Goal: Information Seeking & Learning: Understand process/instructions

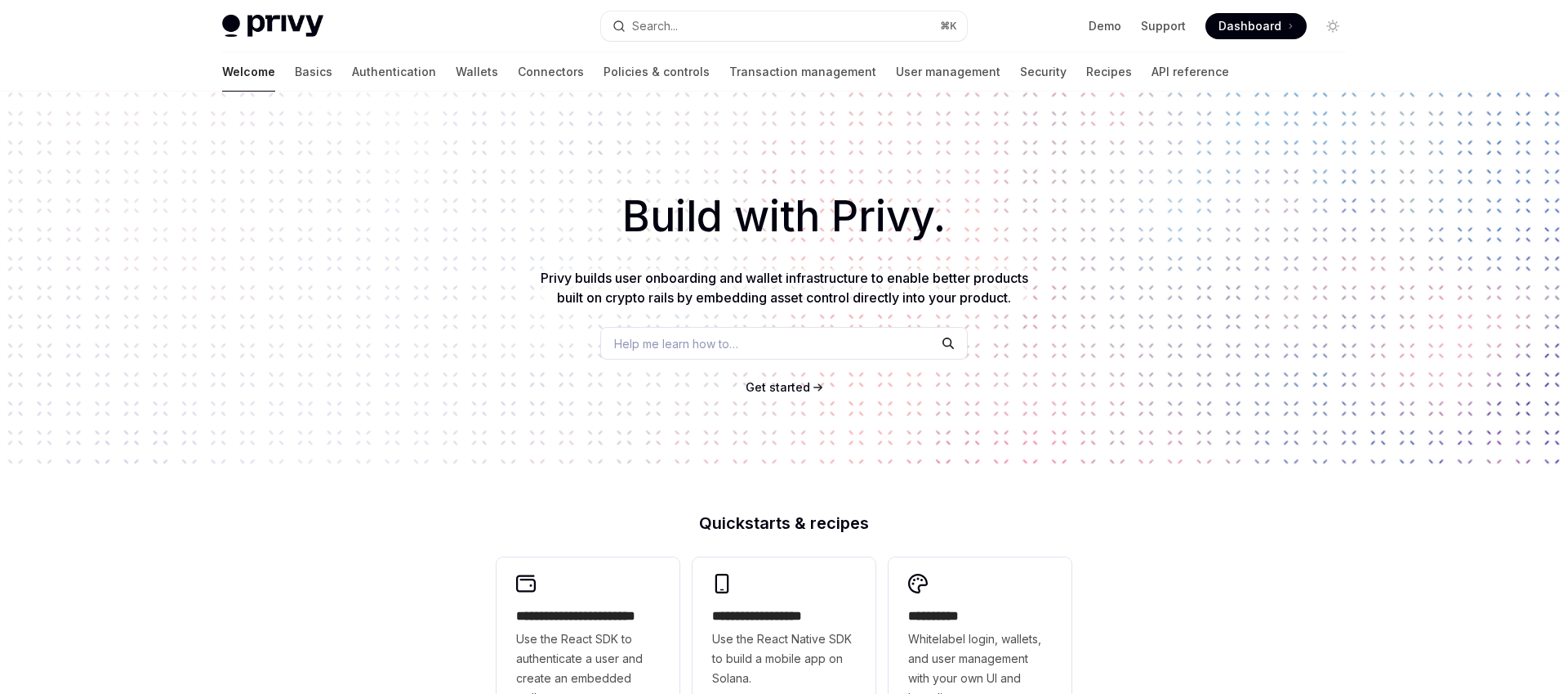
click at [1151, 74] on link "API reference" at bounding box center [1190, 72] width 78 height 39
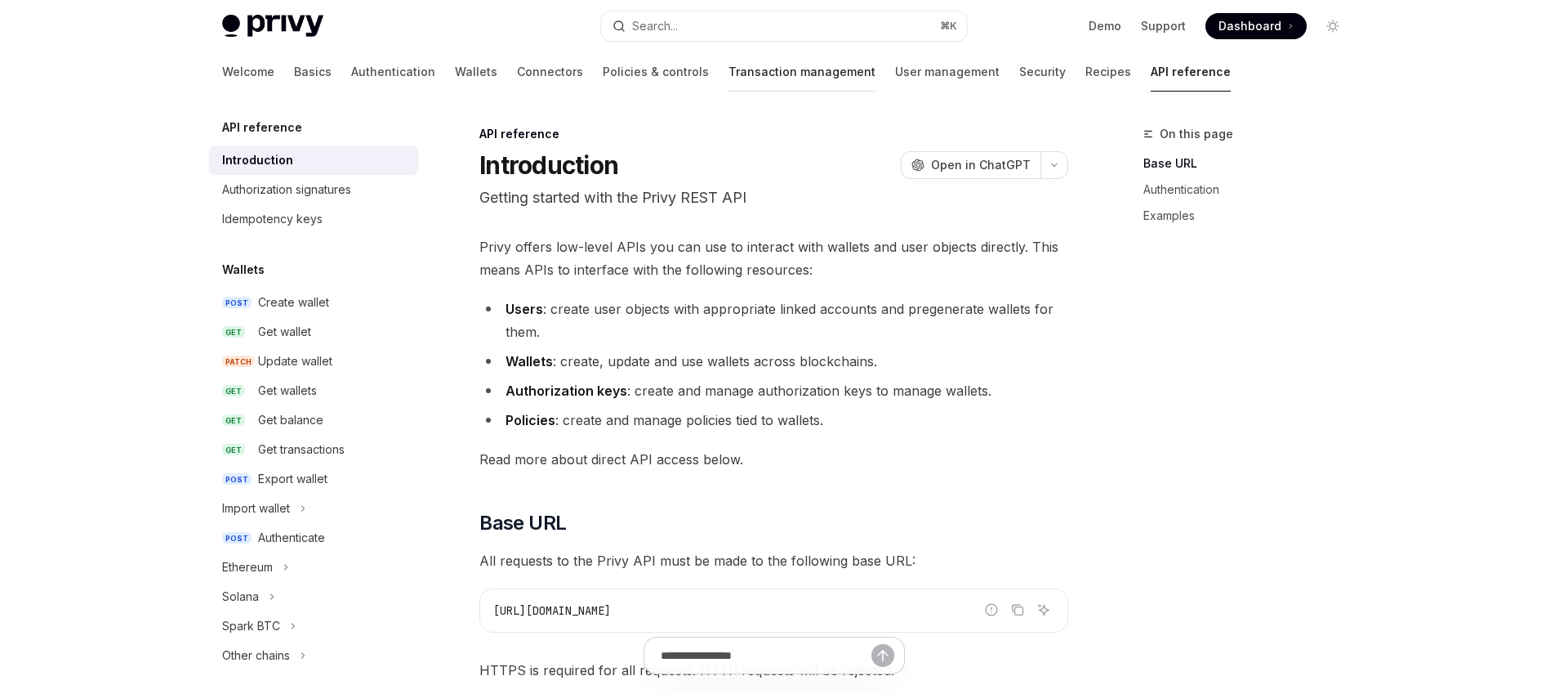
click at [728, 67] on link "Transaction management" at bounding box center [801, 72] width 147 height 39
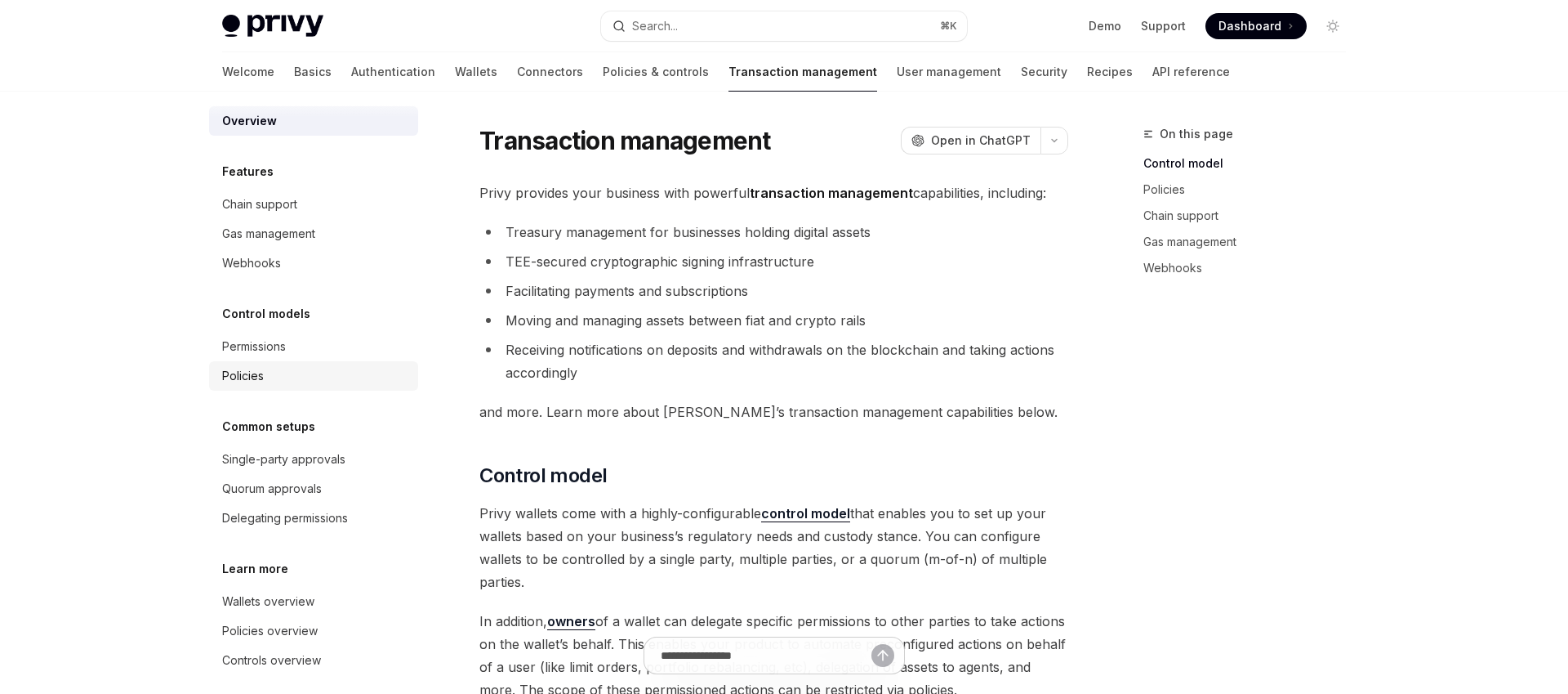
scroll to position [25, 0]
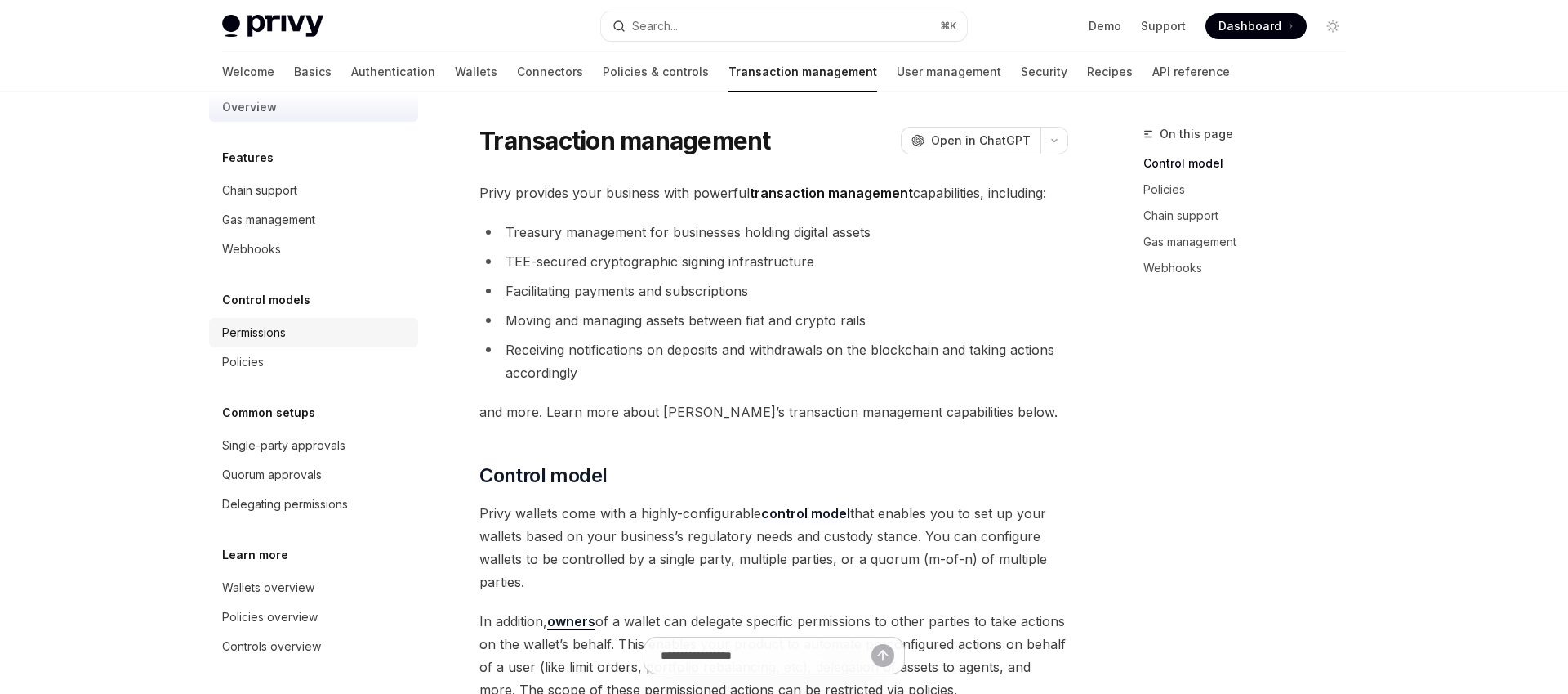
click at [279, 319] on link "Permissions" at bounding box center [313, 332] width 209 height 29
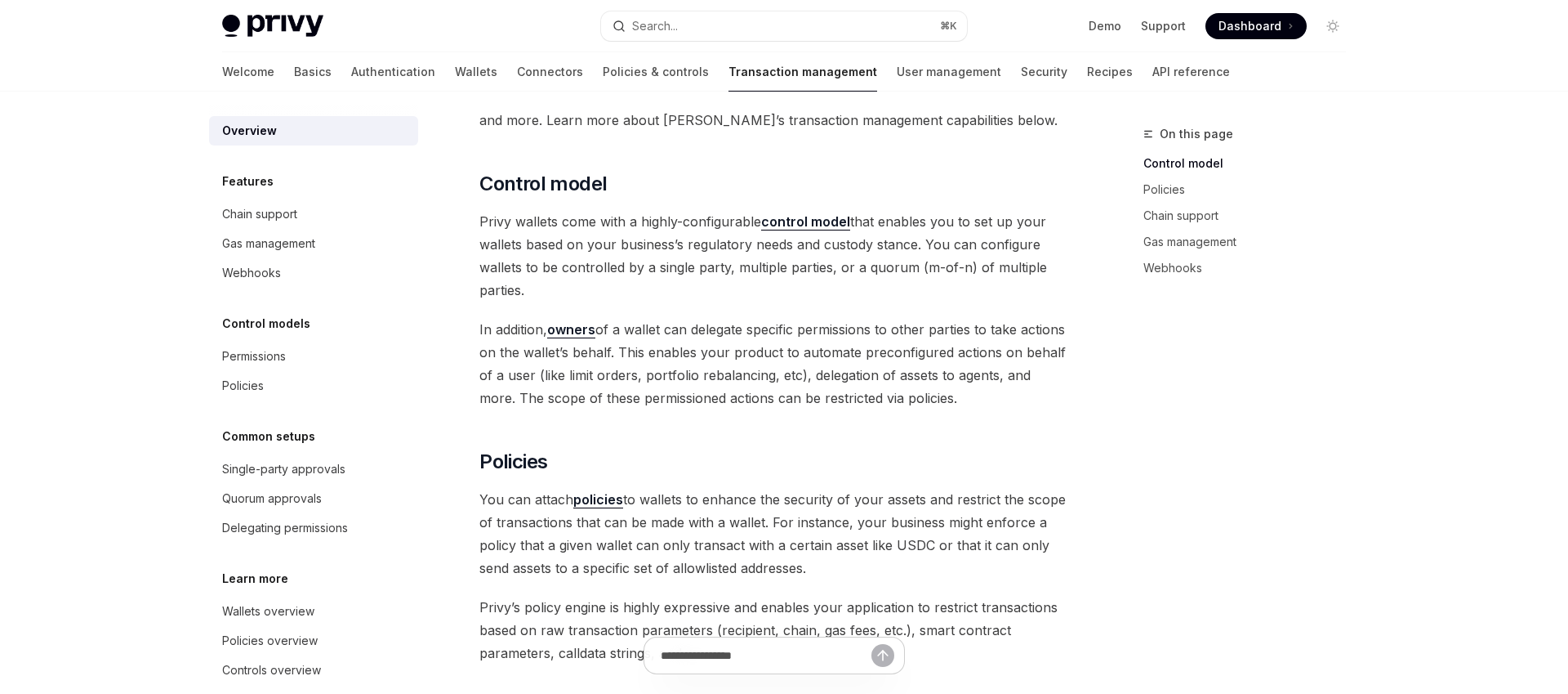
scroll to position [0, 0]
click at [603, 71] on link "Policies & controls" at bounding box center [655, 72] width 106 height 39
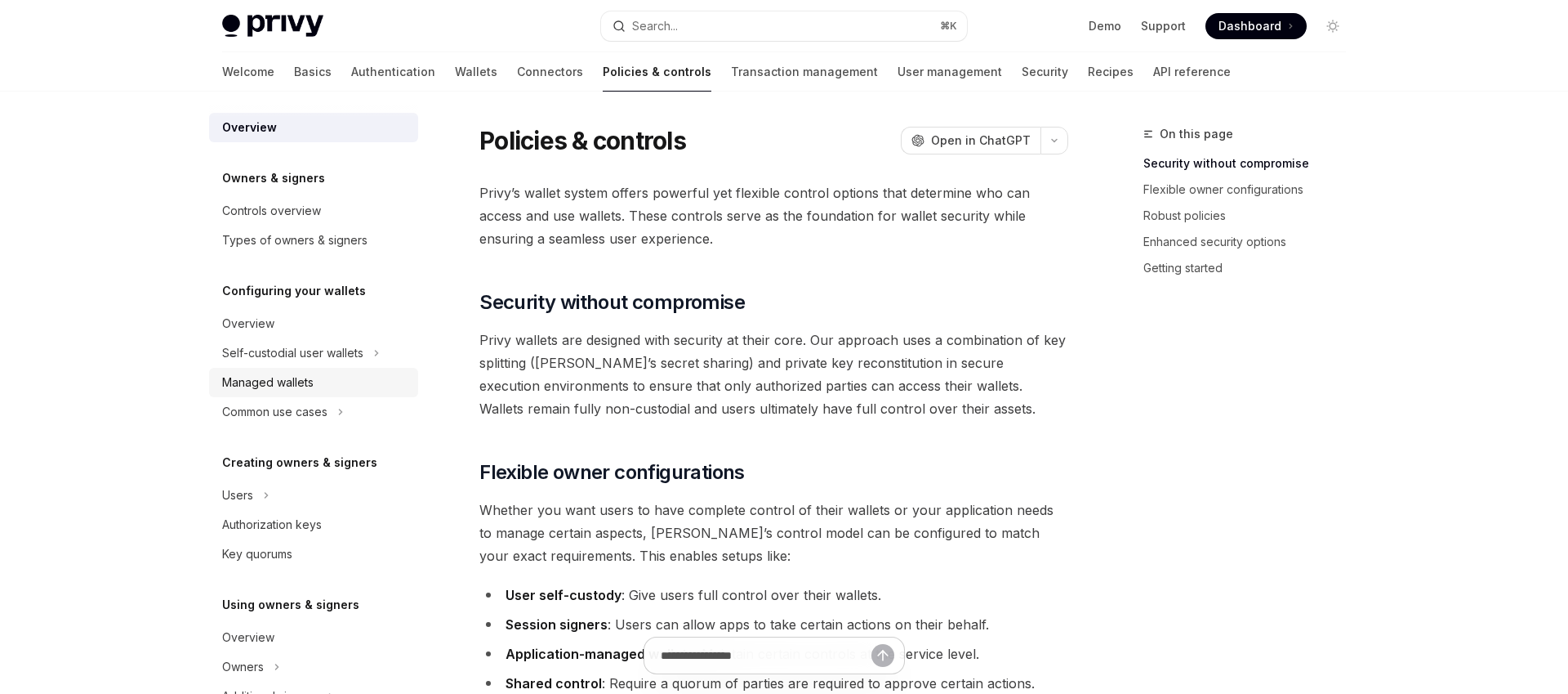
scroll to position [7, 0]
click at [316, 377] on div "Managed wallets" at bounding box center [315, 380] width 186 height 20
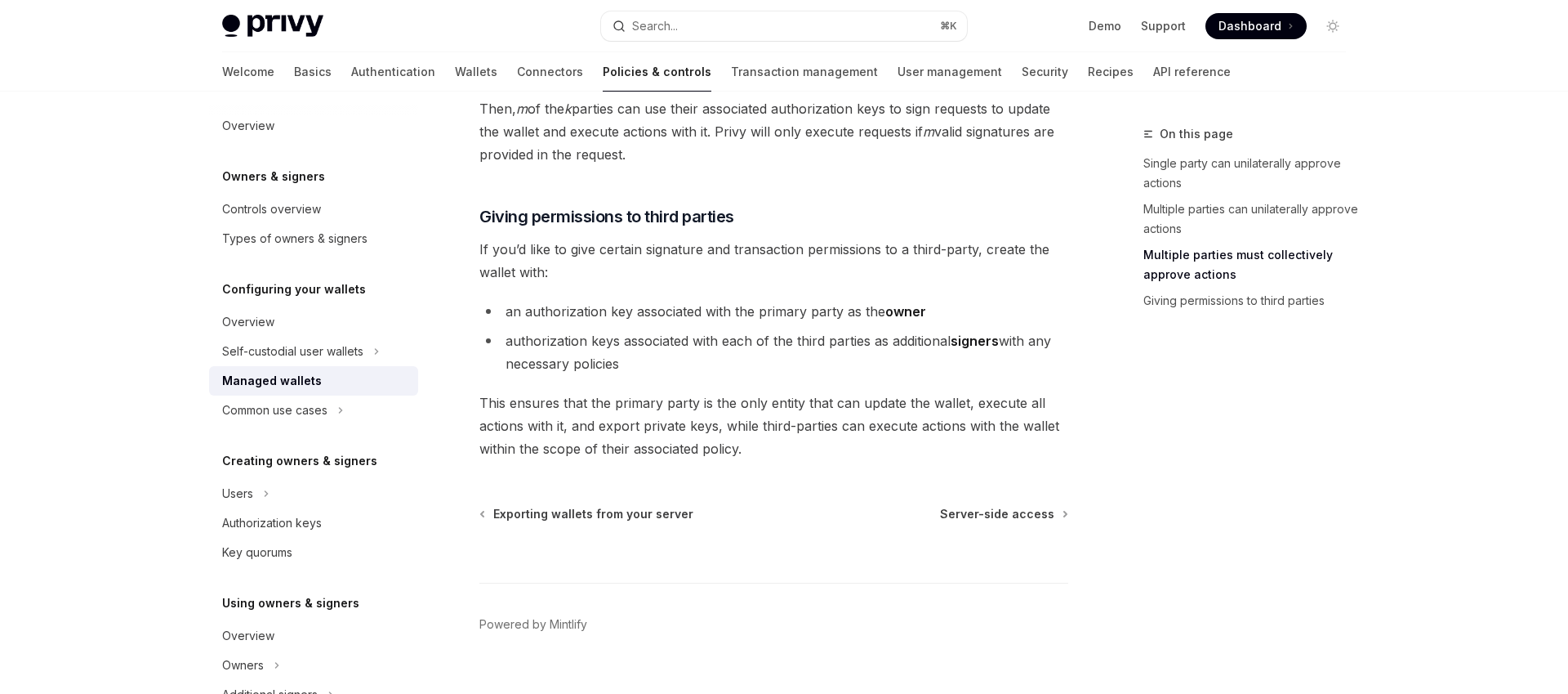
scroll to position [361, 0]
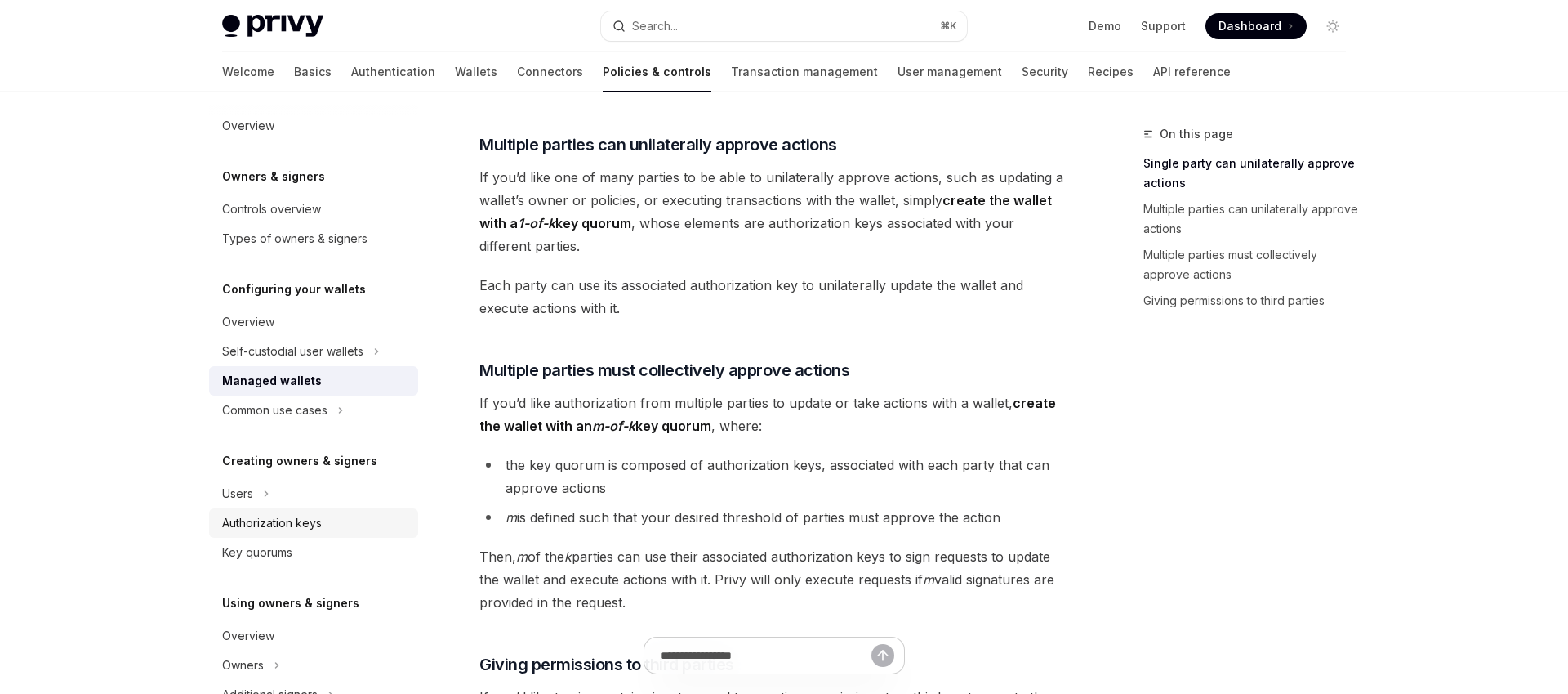
click at [272, 526] on div "Authorization keys" at bounding box center [271, 523] width 99 height 20
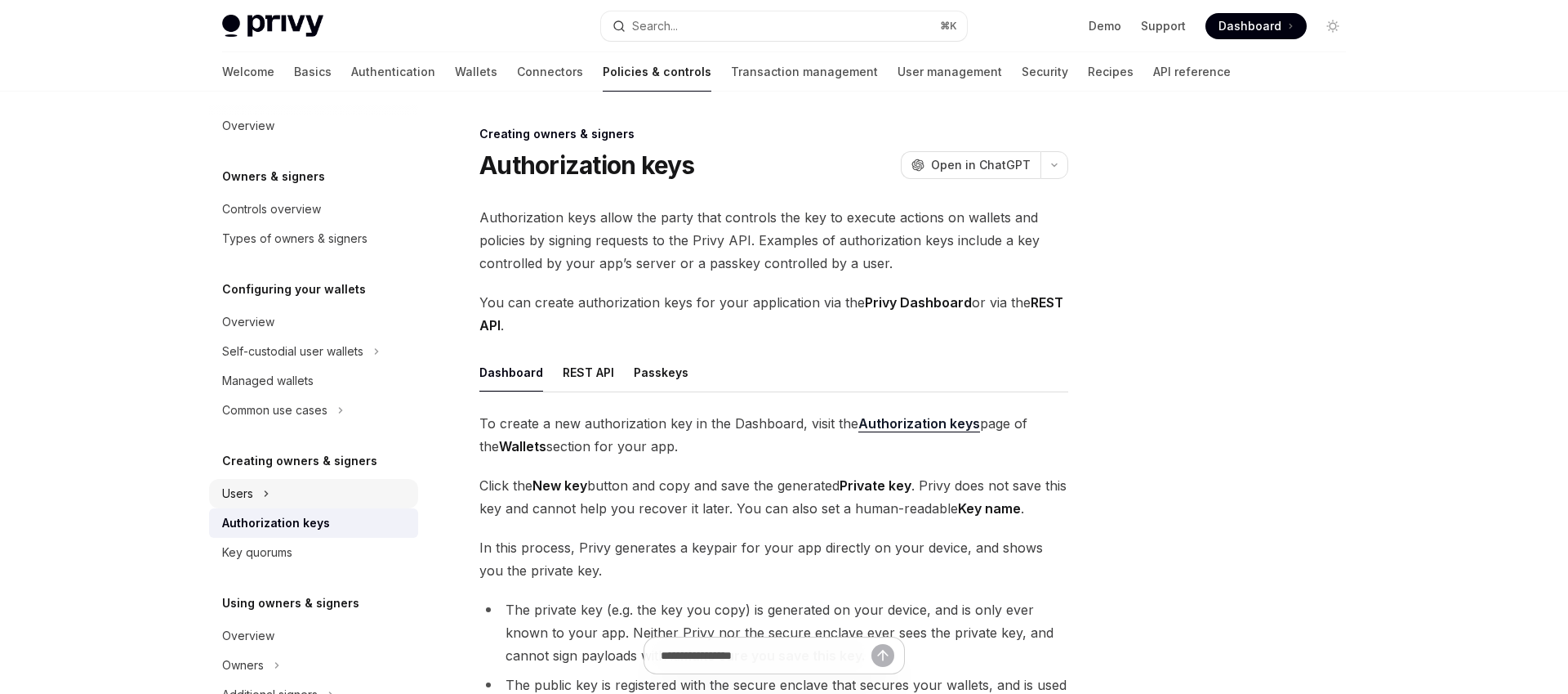
click at [260, 495] on button "Users" at bounding box center [313, 493] width 209 height 29
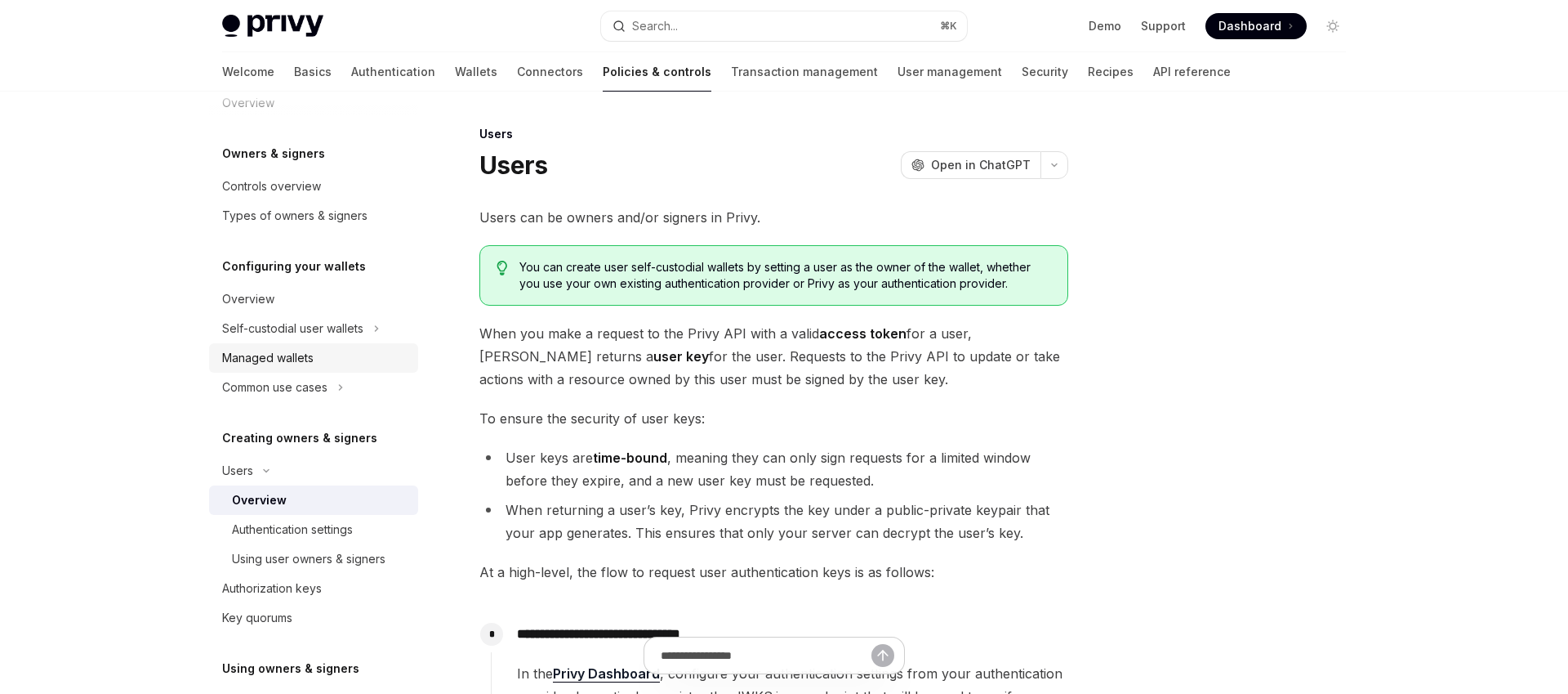
scroll to position [81, 0]
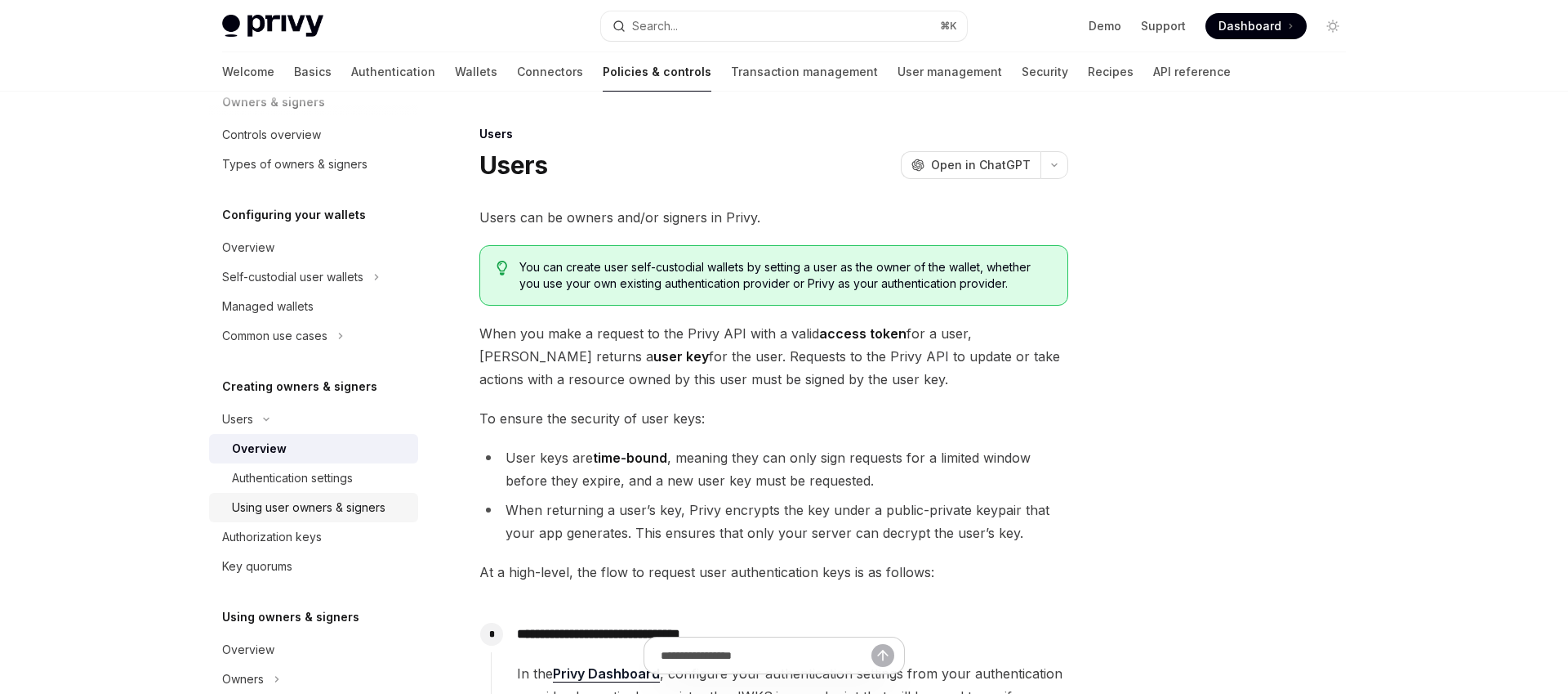
click at [331, 502] on div "Using user owners & signers" at bounding box center [309, 507] width 154 height 20
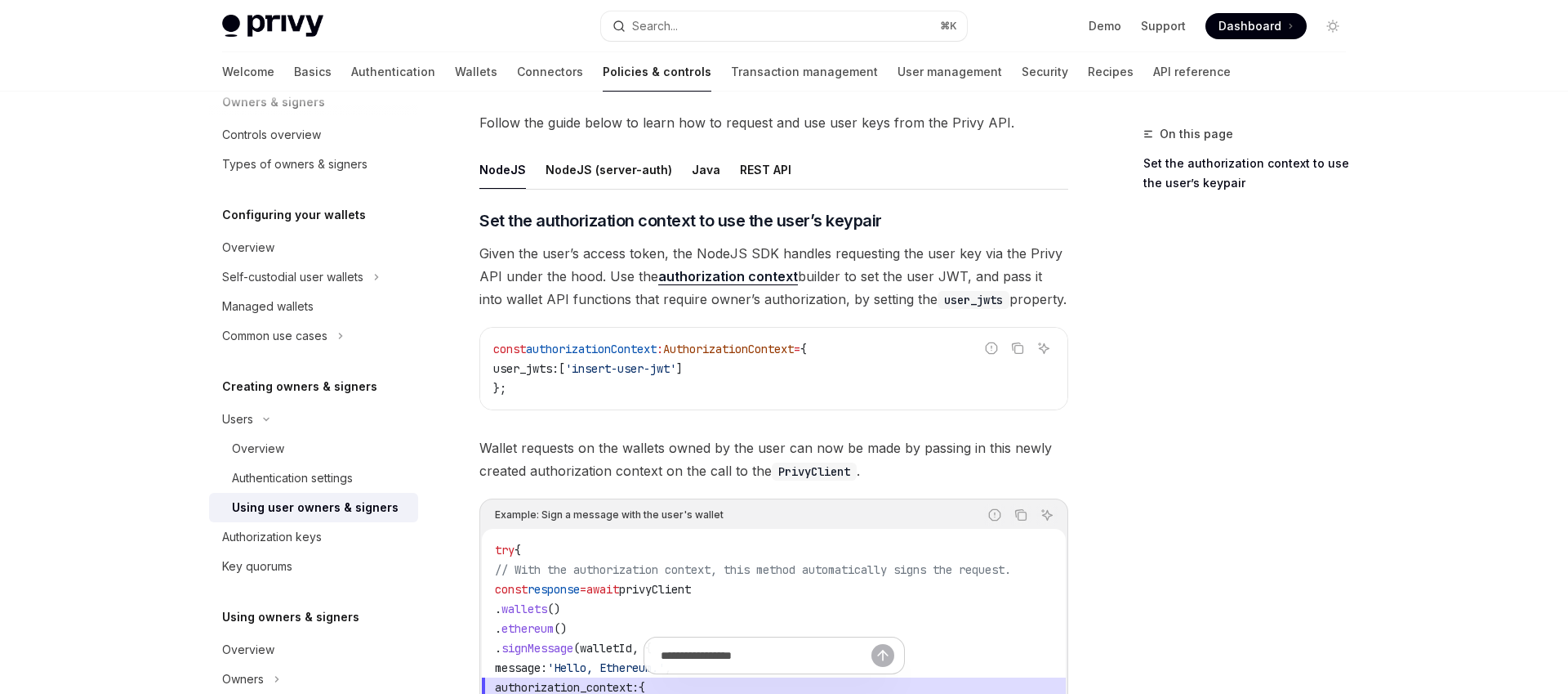
scroll to position [564, 0]
drag, startPoint x: 527, startPoint y: 368, endPoint x: 636, endPoint y: 377, distance: 109.4
click at [636, 377] on code "const authorizationContext : AuthorizationContext = { user_jwts: [ 'insert-user…" at bounding box center [773, 366] width 561 height 59
drag, startPoint x: 636, startPoint y: 377, endPoint x: 656, endPoint y: 376, distance: 20.0
click at [641, 377] on code "const authorizationContext : AuthorizationContext = { user_jwts: [ 'insert-user…" at bounding box center [773, 366] width 561 height 59
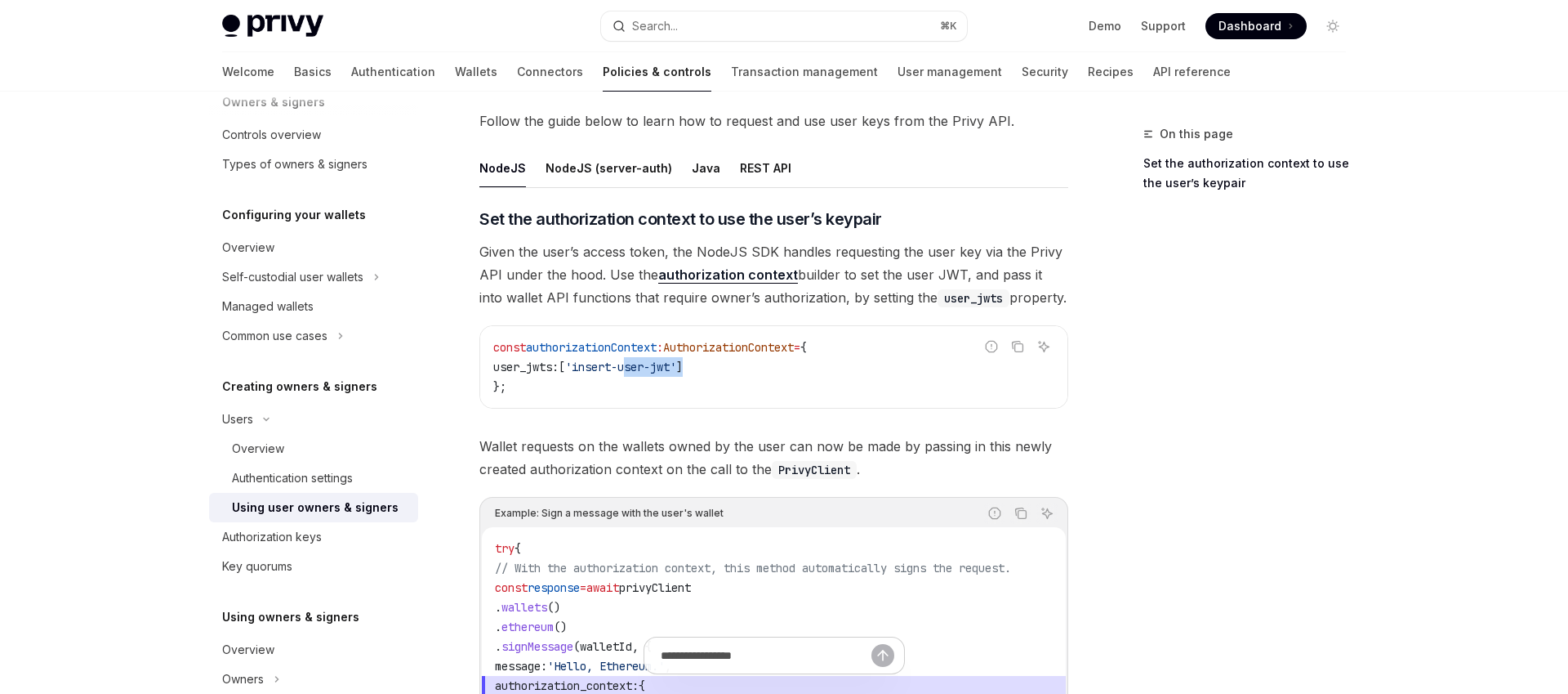
drag, startPoint x: 717, startPoint y: 370, endPoint x: 652, endPoint y: 370, distance: 65.0
click at [652, 370] on code "const authorizationContext : AuthorizationContext = { user_jwts: [ 'insert-user…" at bounding box center [773, 366] width 561 height 59
click at [652, 370] on span "'insert-user-jwt'" at bounding box center [621, 367] width 111 height 15
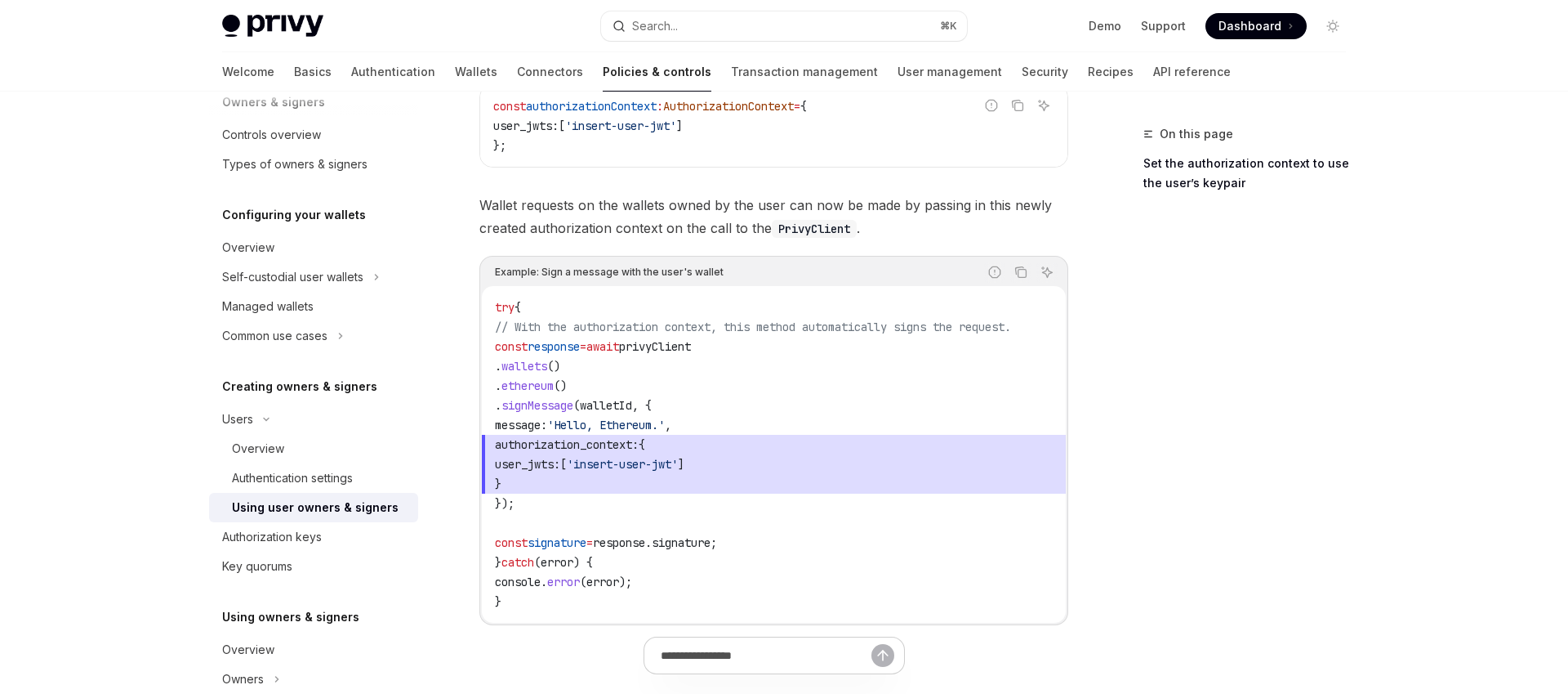
scroll to position [805, 0]
drag, startPoint x: 525, startPoint y: 366, endPoint x: 617, endPoint y: 427, distance: 110.4
click at [617, 427] on code "try { // With the authorization context, this method automatically signs the re…" at bounding box center [774, 453] width 558 height 314
click at [618, 427] on span "'Hello, Ethereum.'" at bounding box center [607, 424] width 118 height 15
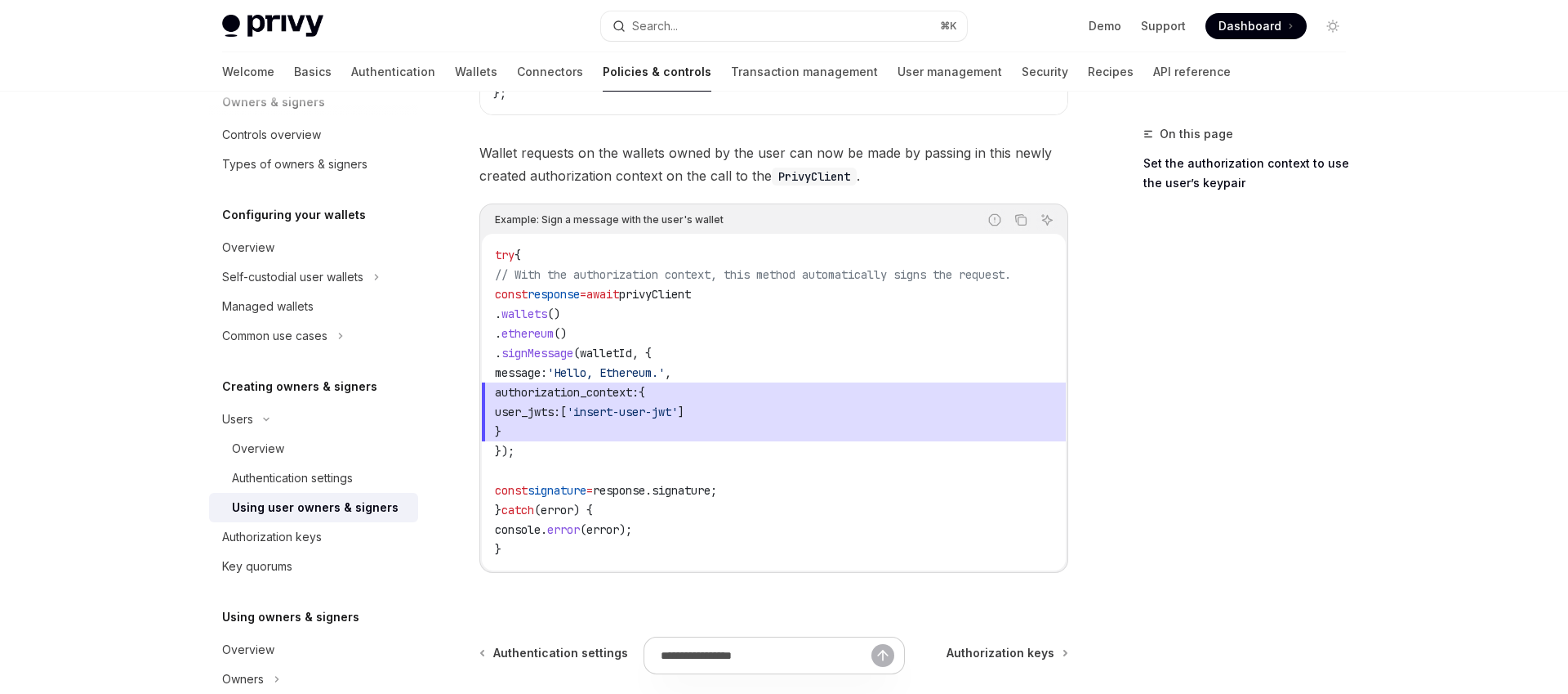
scroll to position [859, 0]
drag, startPoint x: 509, startPoint y: 489, endPoint x: 763, endPoint y: 484, distance: 254.0
click at [763, 484] on code "try { // With the authorization context, this method automatically signs the re…" at bounding box center [774, 400] width 558 height 314
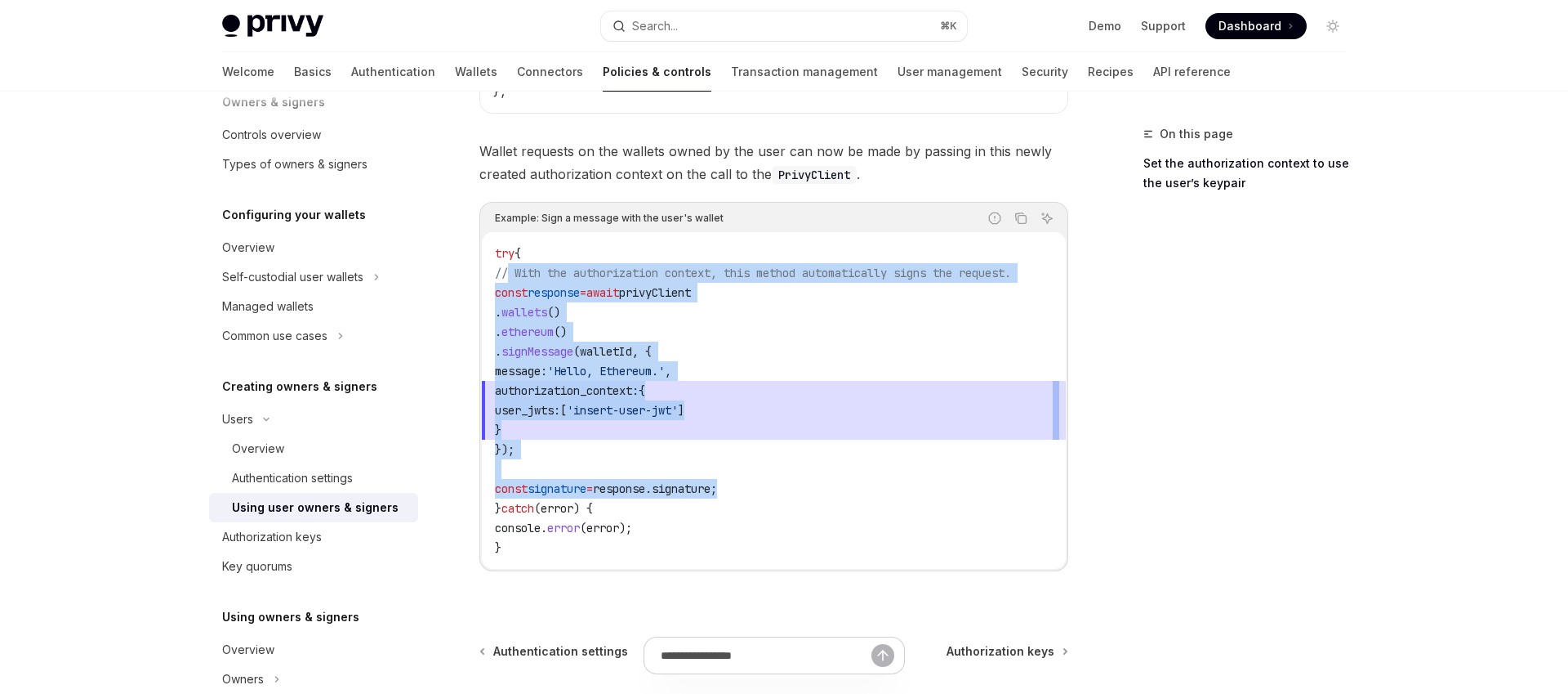
drag, startPoint x: 766, startPoint y: 491, endPoint x: 511, endPoint y: 271, distance: 336.8
click at [511, 271] on code "try { // With the authorization context, this method automatically signs the re…" at bounding box center [774, 400] width 558 height 314
click at [511, 271] on span "// With the authorization context, this method automatically signs the request." at bounding box center [753, 273] width 516 height 15
drag, startPoint x: 509, startPoint y: 271, endPoint x: 779, endPoint y: 492, distance: 348.9
click at [779, 492] on code "try { // With the authorization context, this method automatically signs the re…" at bounding box center [774, 400] width 558 height 314
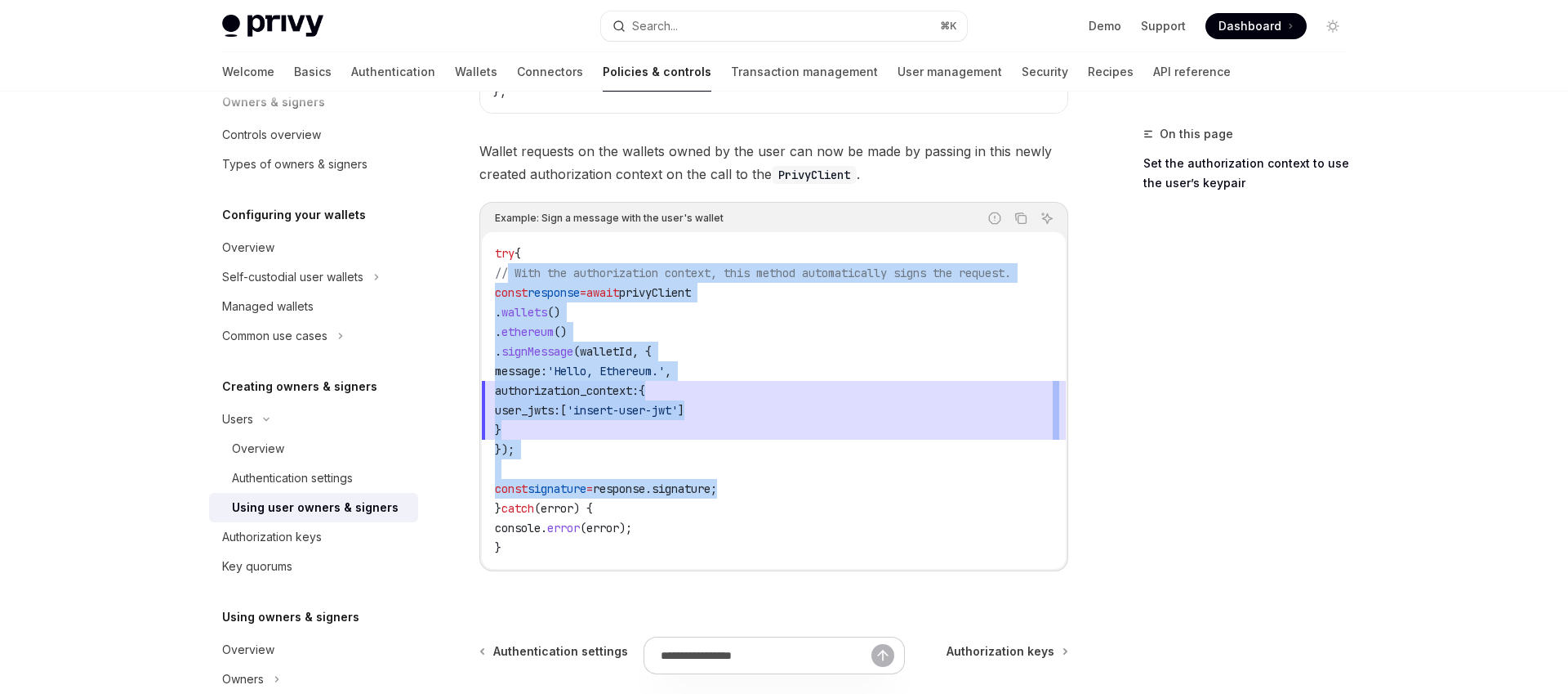
click at [779, 492] on code "try { // With the authorization context, this method automatically signs the re…" at bounding box center [774, 400] width 558 height 314
drag, startPoint x: 798, startPoint y: 491, endPoint x: 510, endPoint y: 266, distance: 365.5
click at [510, 266] on code "try { // With the authorization context, this method automatically signs the re…" at bounding box center [774, 400] width 558 height 314
click at [510, 266] on span "// With the authorization context, this method automatically signs the request." at bounding box center [753, 273] width 516 height 15
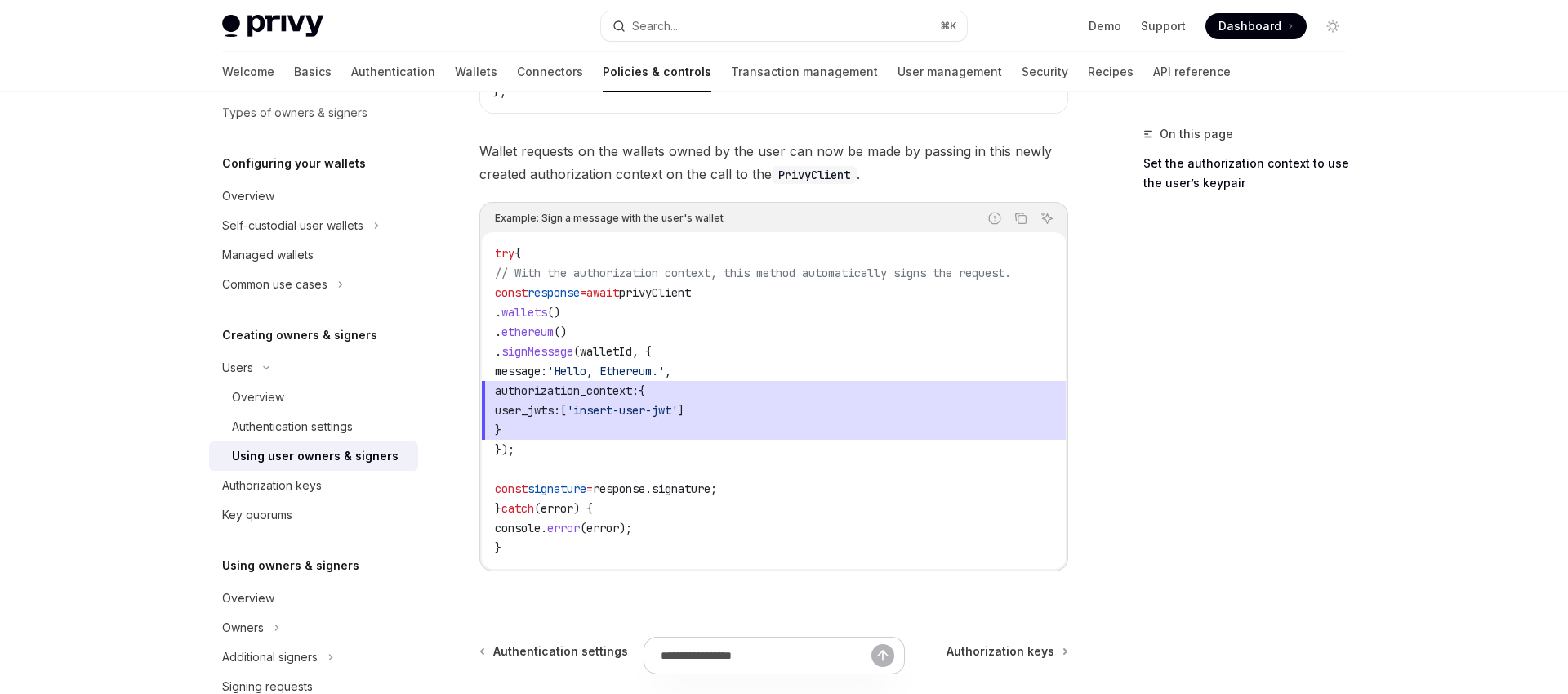
scroll to position [134, 0]
click at [304, 472] on link "Authorization keys" at bounding box center [313, 483] width 209 height 29
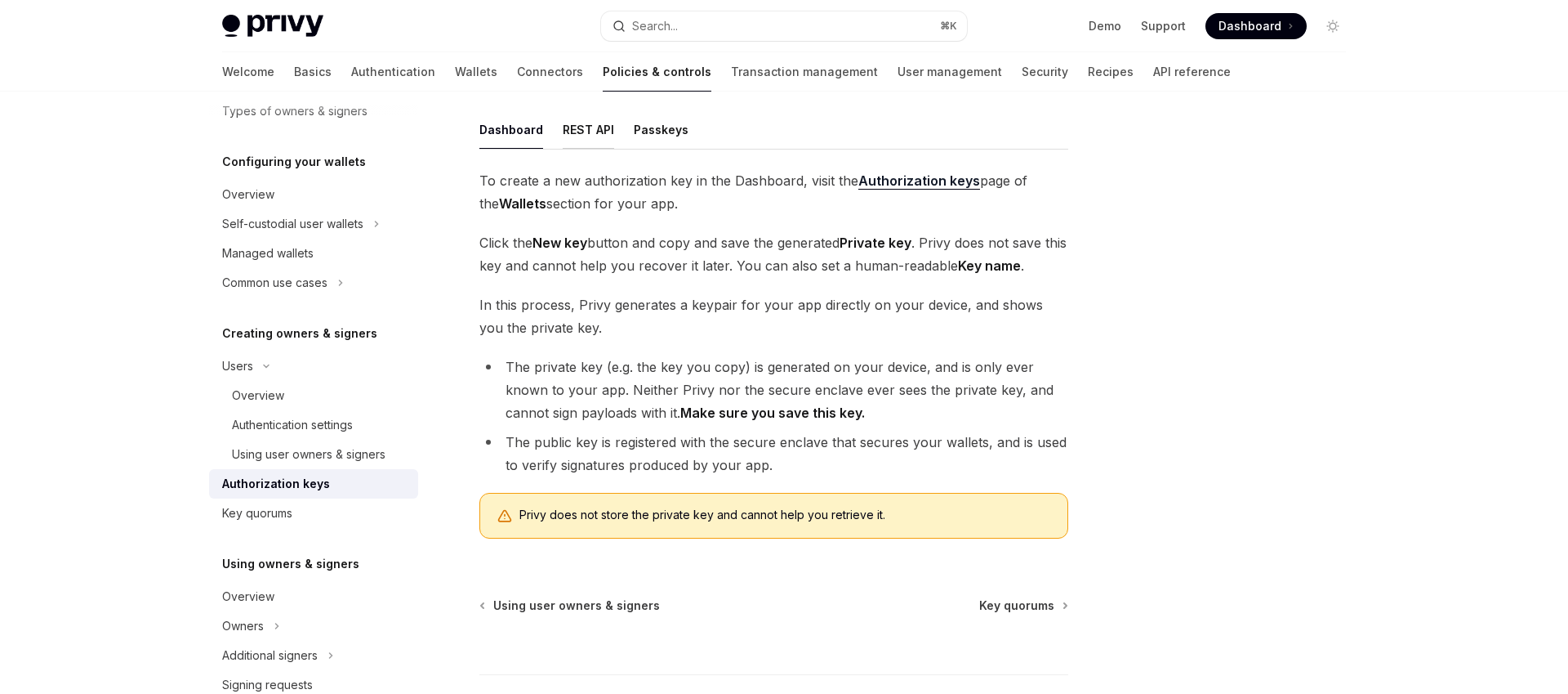
scroll to position [134, 0]
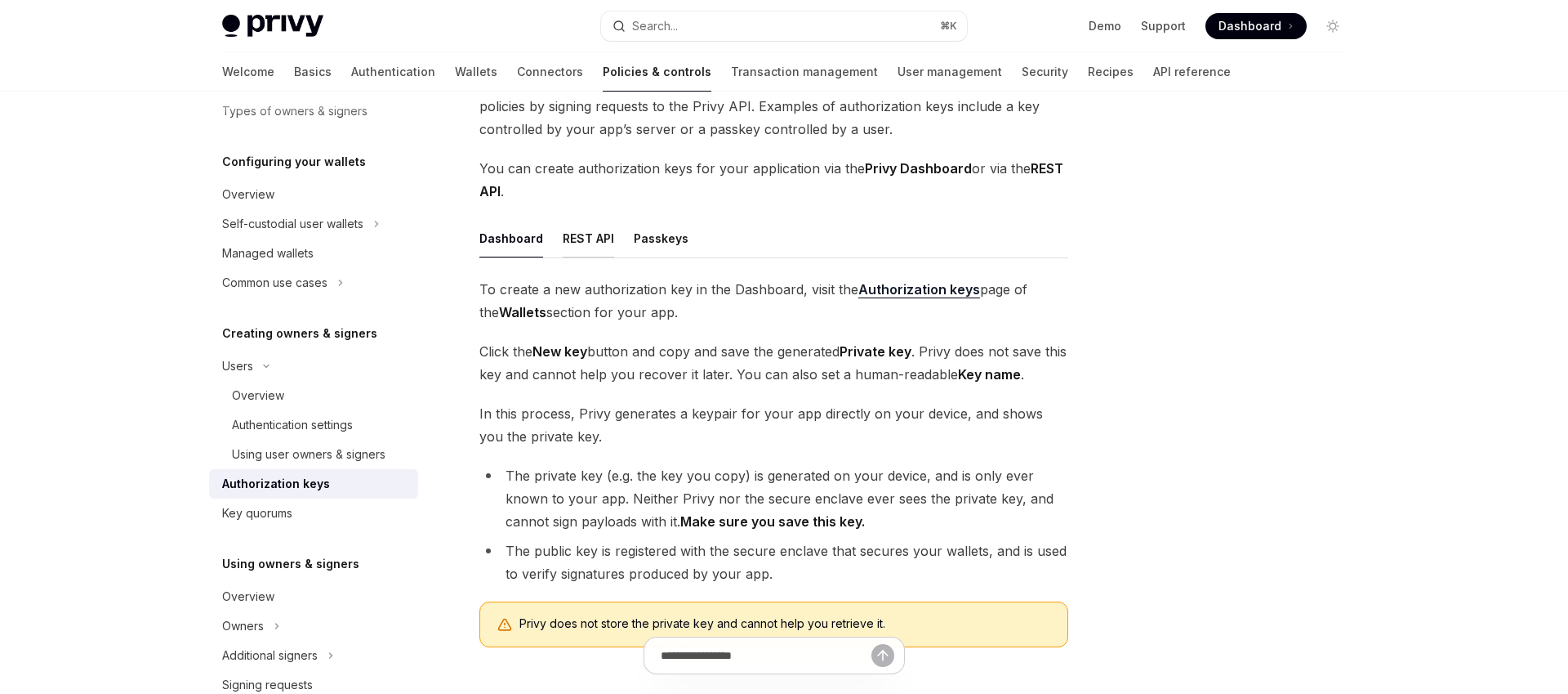
click at [574, 235] on div "REST API" at bounding box center [588, 238] width 51 height 38
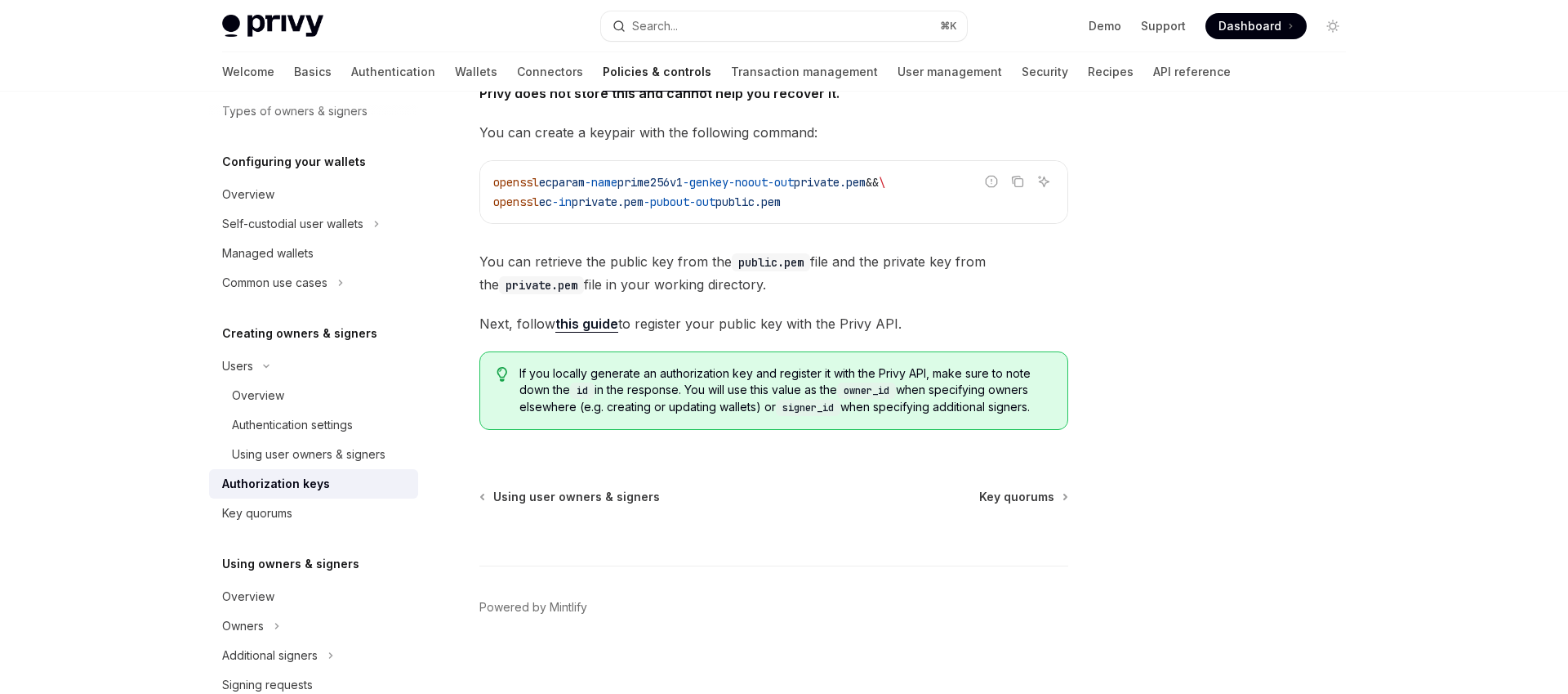
scroll to position [366, 0]
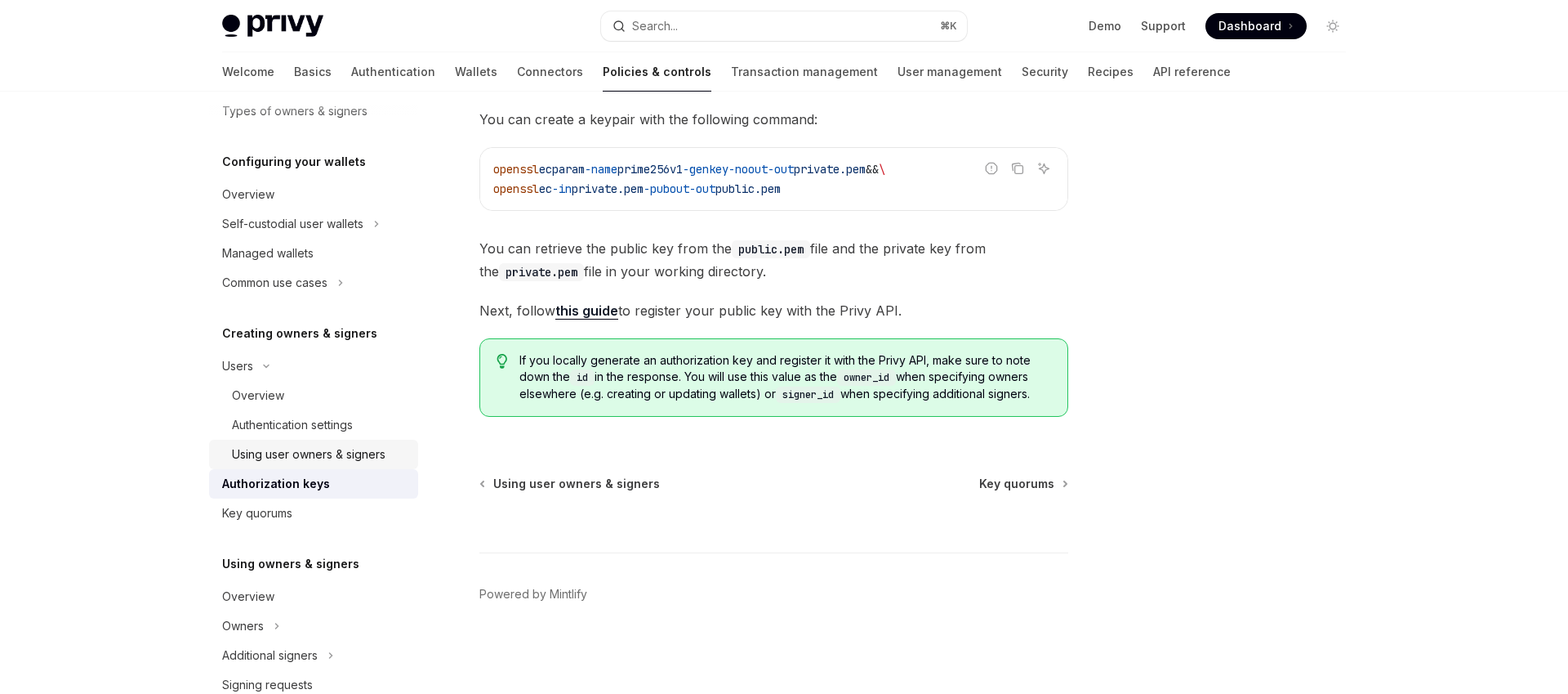
click at [306, 455] on div "Using user owners & signers" at bounding box center [309, 454] width 154 height 20
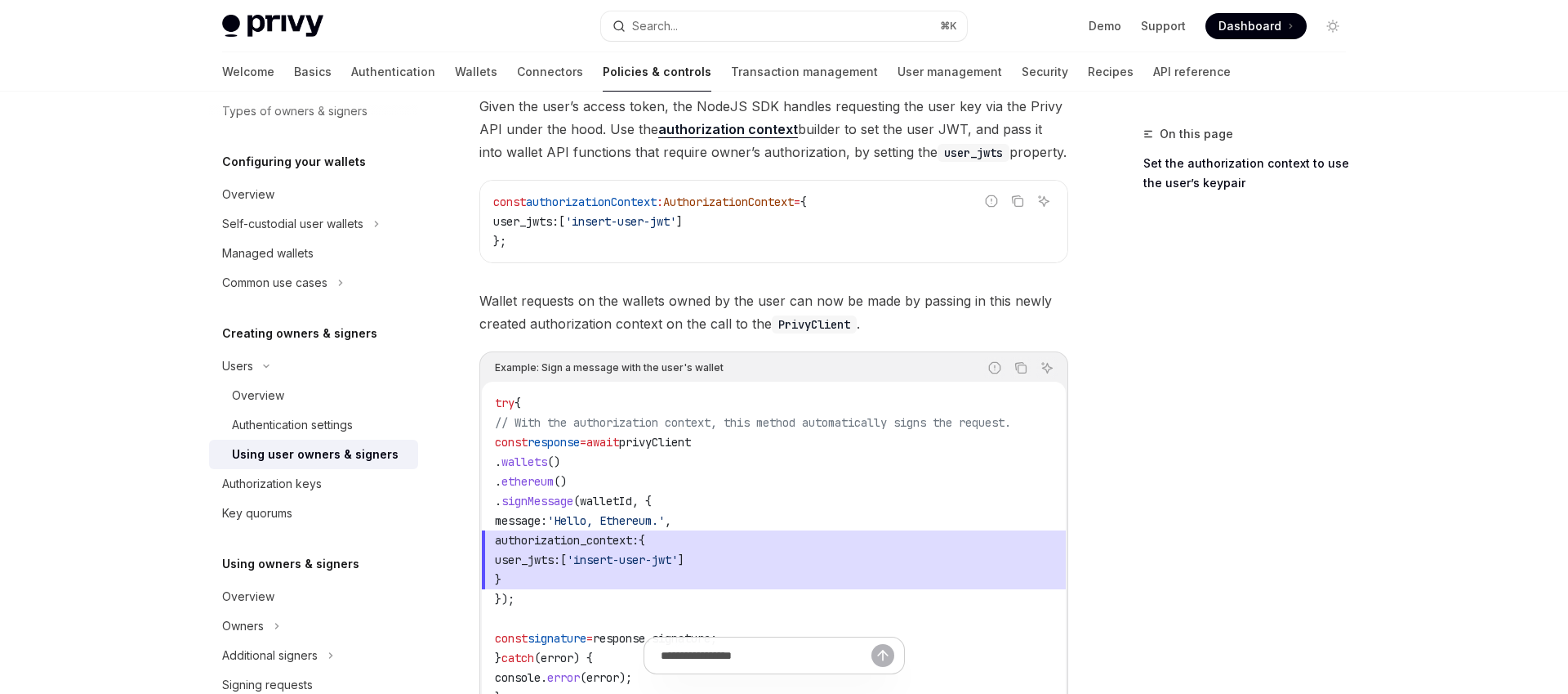
scroll to position [912, 0]
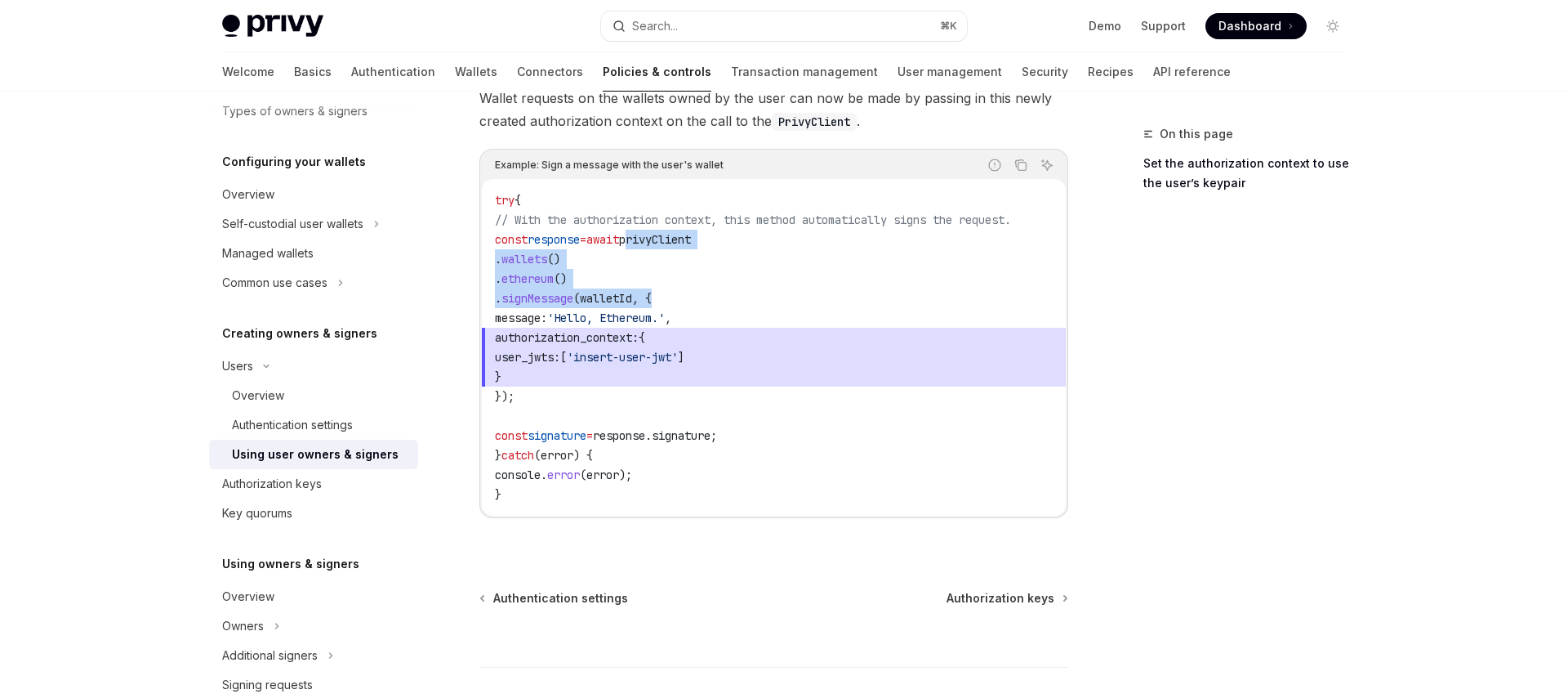
drag, startPoint x: 667, startPoint y: 241, endPoint x: 709, endPoint y: 294, distance: 67.6
click at [709, 294] on code "try { // With the authorization context, this method automatically signs the re…" at bounding box center [774, 347] width 558 height 314
drag, startPoint x: 522, startPoint y: 276, endPoint x: 606, endPoint y: 280, distance: 84.1
click at [606, 280] on code "try { // With the authorization context, this method automatically signs the re…" at bounding box center [774, 347] width 558 height 314
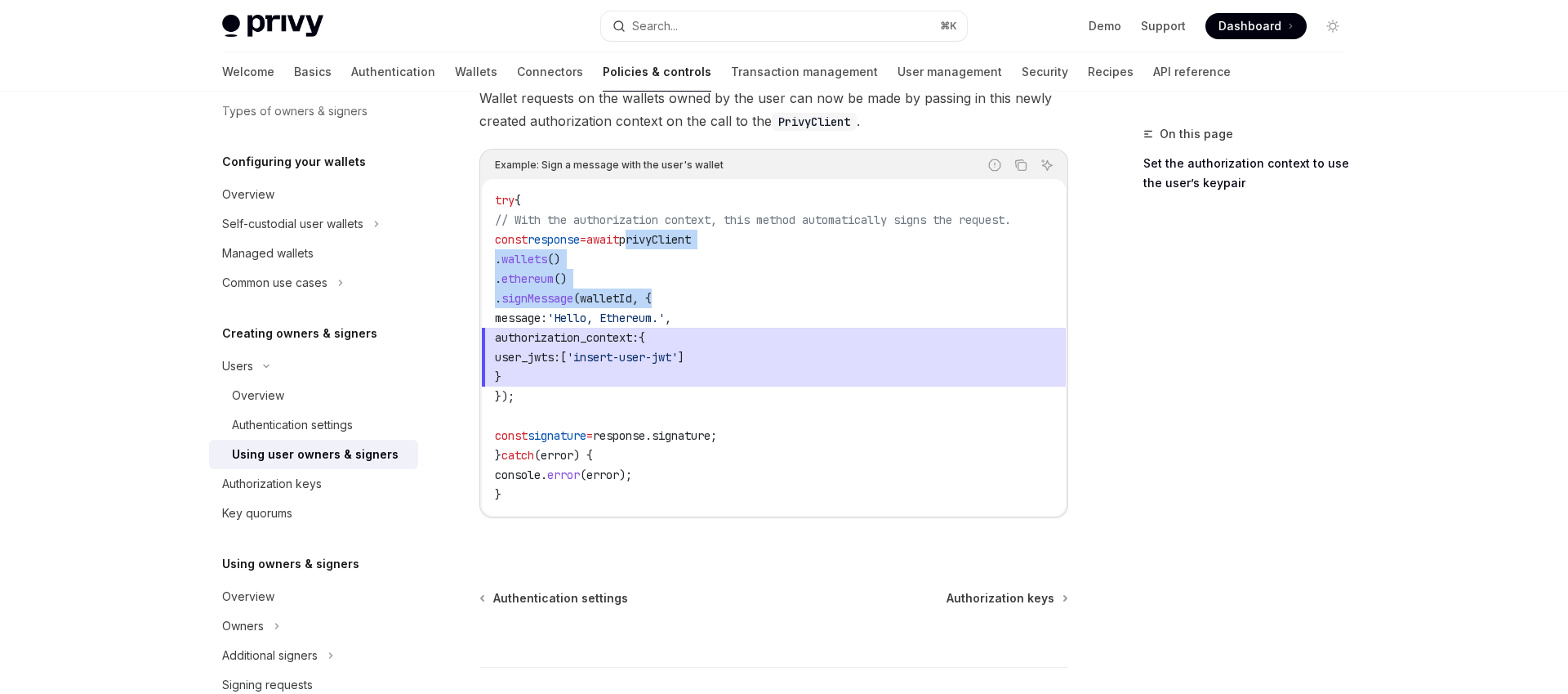
drag, startPoint x: 606, startPoint y: 280, endPoint x: 576, endPoint y: 287, distance: 30.8
click at [606, 280] on code "try { // With the authorization context, this method automatically signs the re…" at bounding box center [774, 347] width 558 height 314
drag, startPoint x: 520, startPoint y: 298, endPoint x: 621, endPoint y: 392, distance: 138.0
click at [621, 392] on code "try { // With the authorization context, this method automatically signs the re…" at bounding box center [774, 347] width 558 height 314
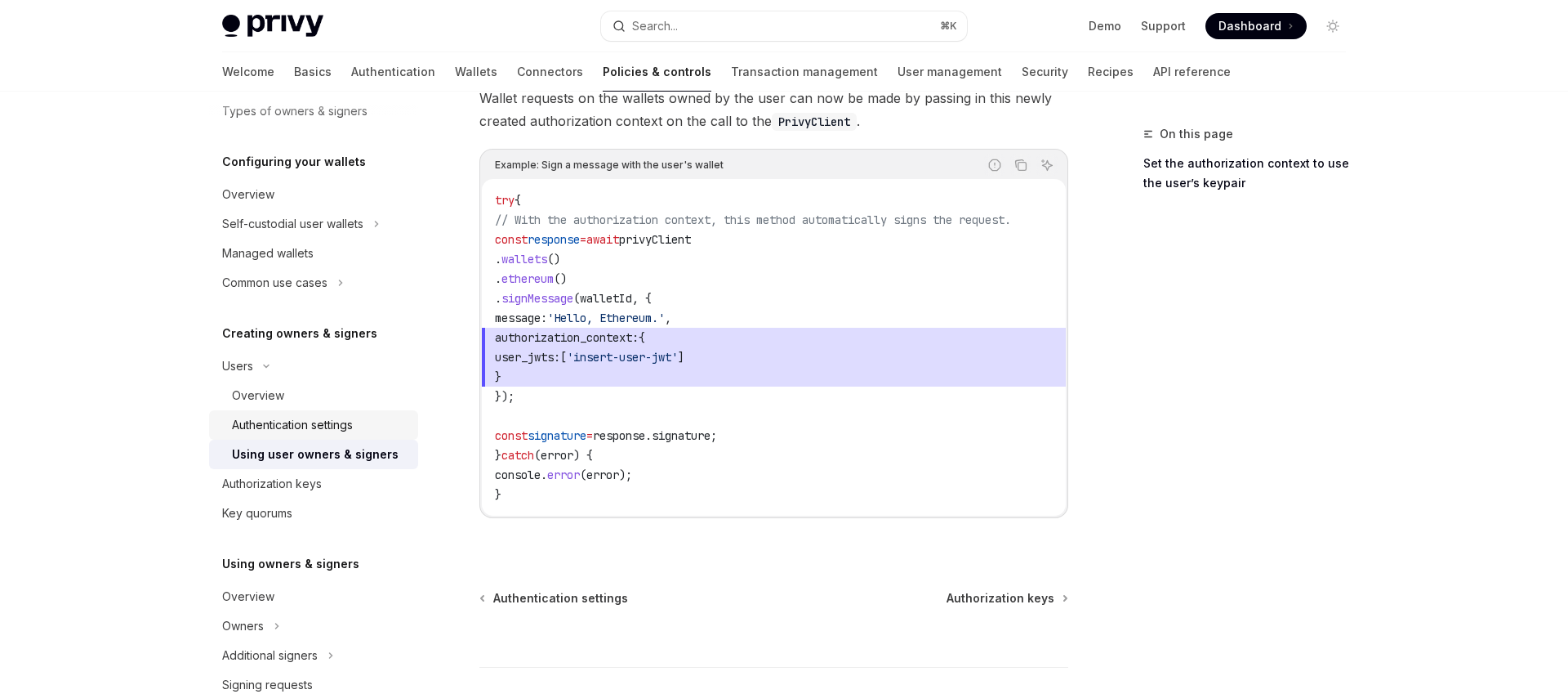
click at [294, 433] on div "Authentication settings" at bounding box center [292, 424] width 121 height 20
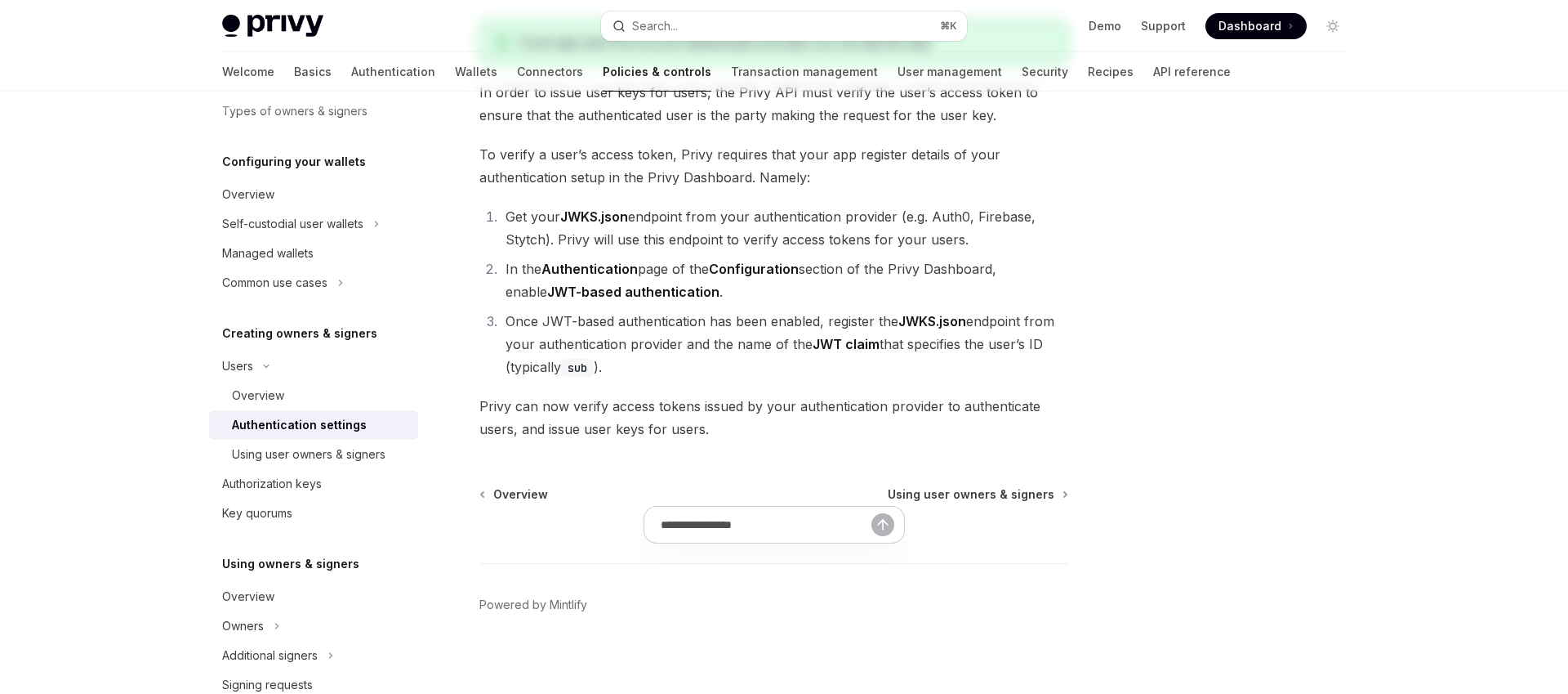
scroll to position [196, 0]
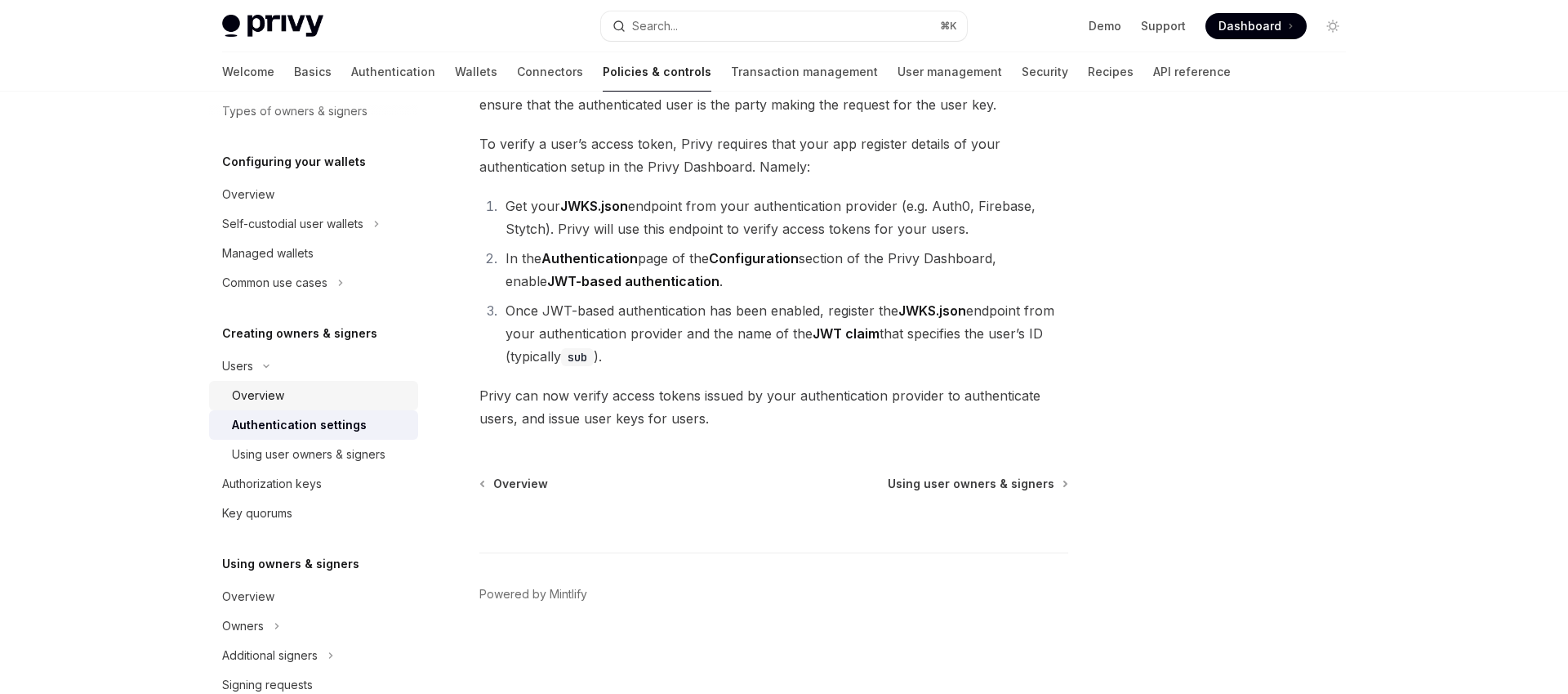
click at [272, 390] on div "Overview" at bounding box center [258, 395] width 52 height 20
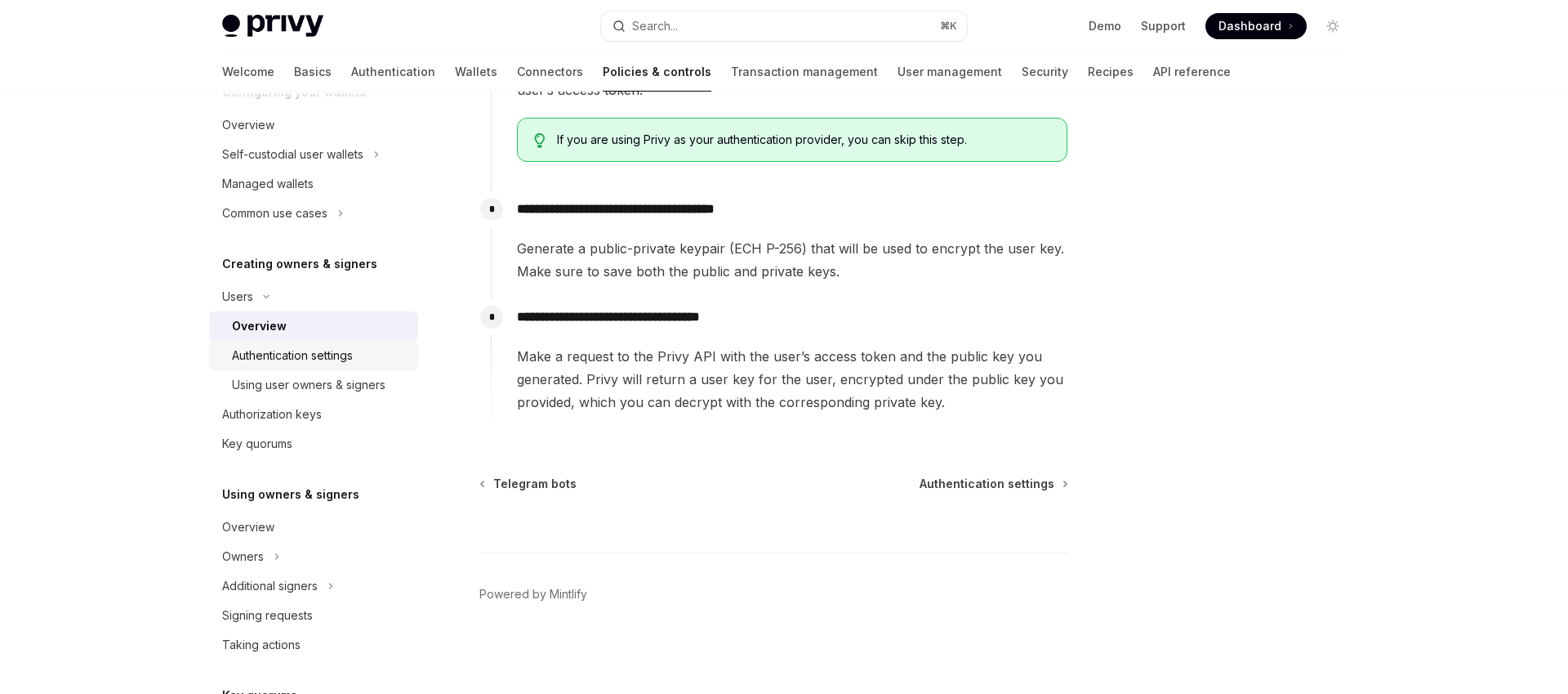
scroll to position [239, 0]
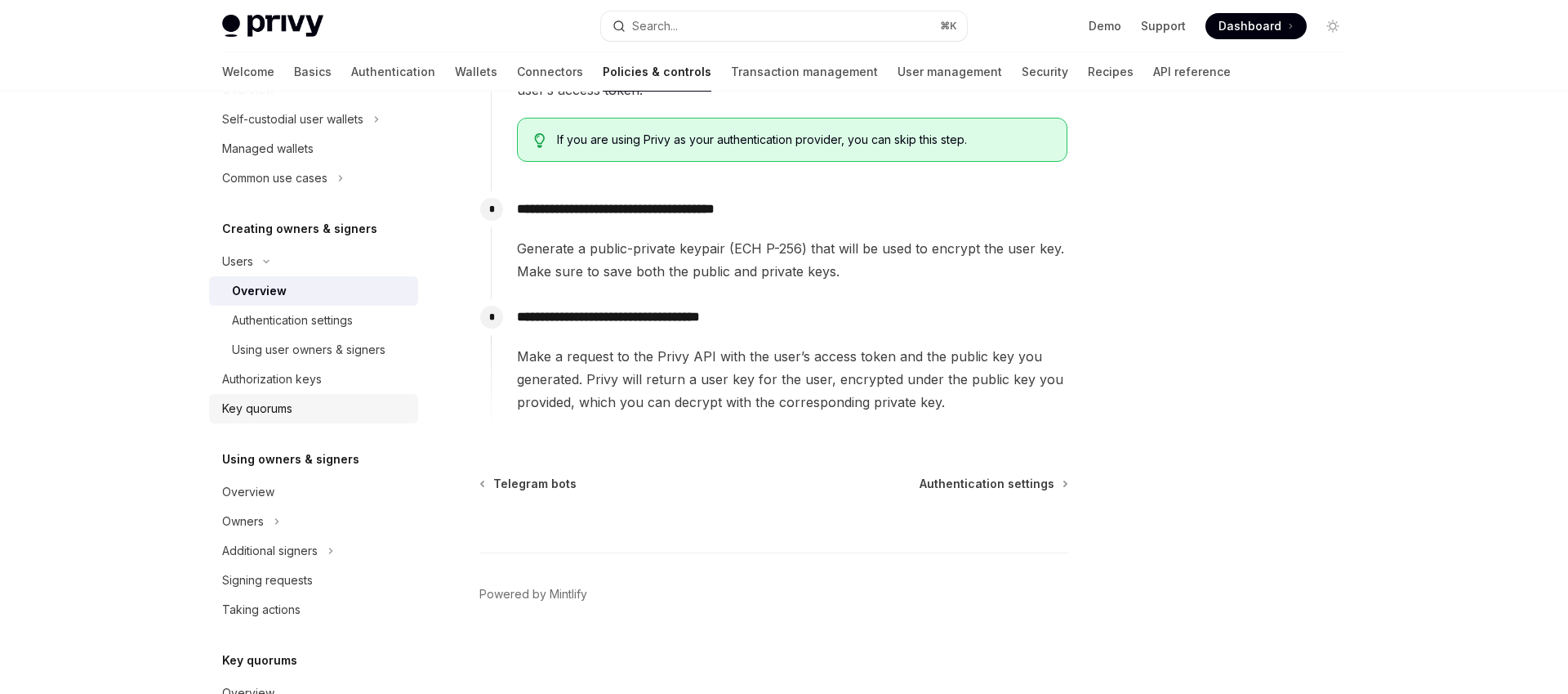
click at [288, 406] on div "Key quorums" at bounding box center [256, 408] width 70 height 20
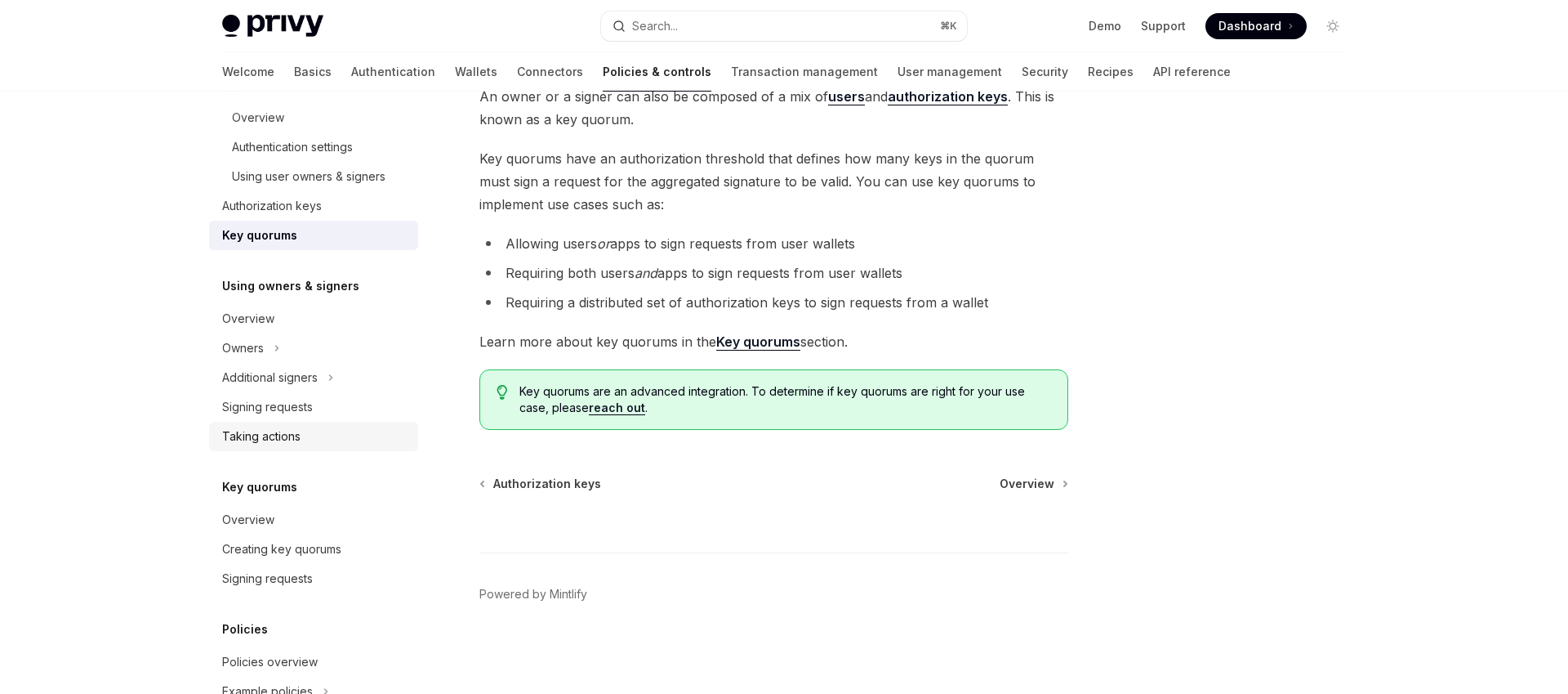
scroll to position [420, 0]
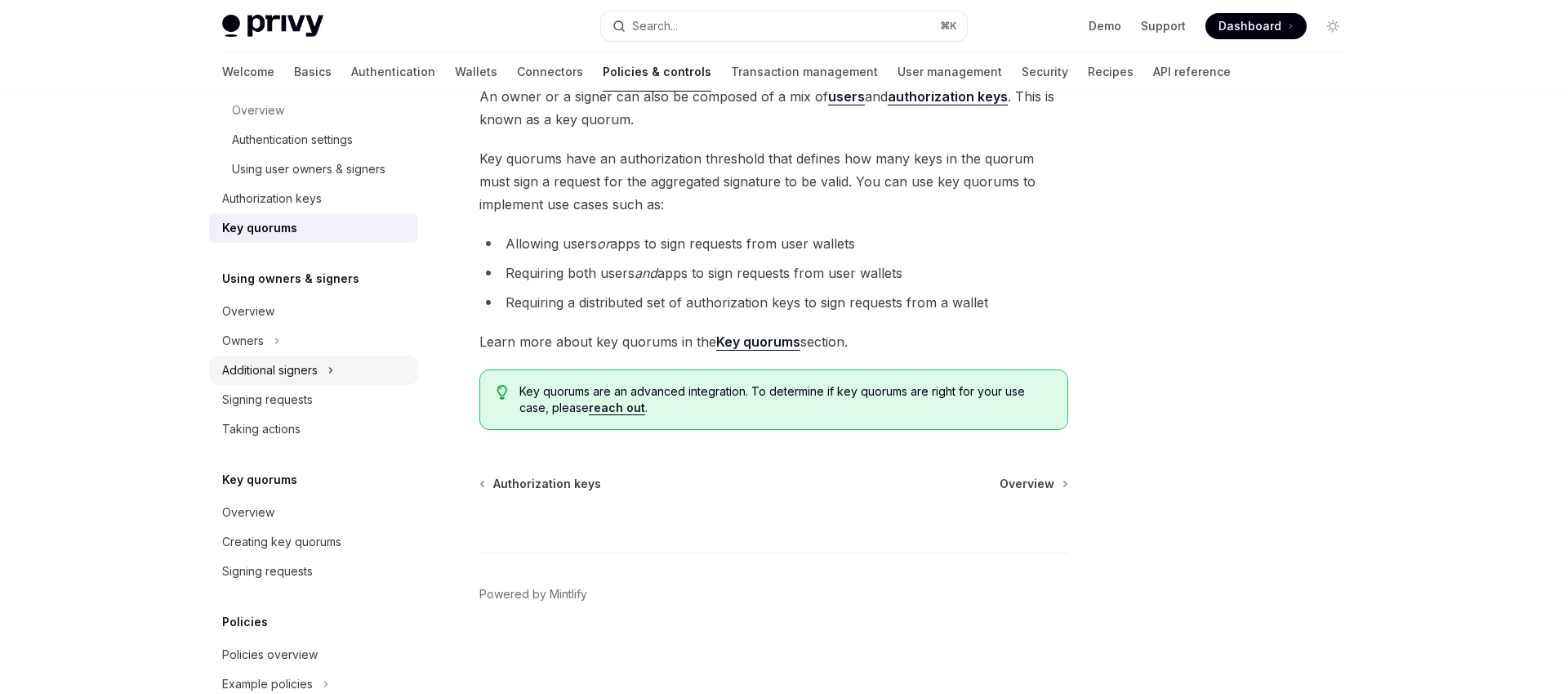
click at [305, 376] on div "Additional signers" at bounding box center [270, 370] width 95 height 20
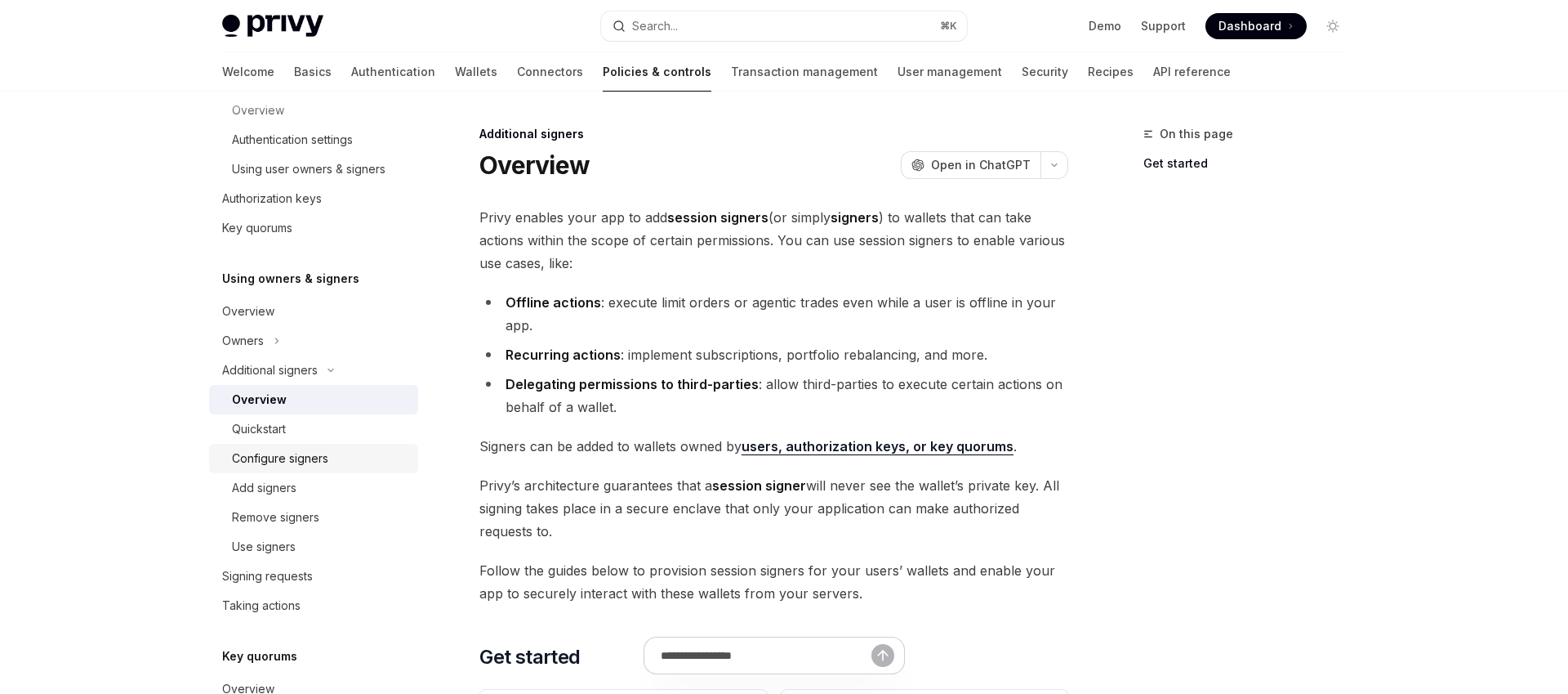
click at [309, 470] on link "Configure signers" at bounding box center [313, 458] width 209 height 29
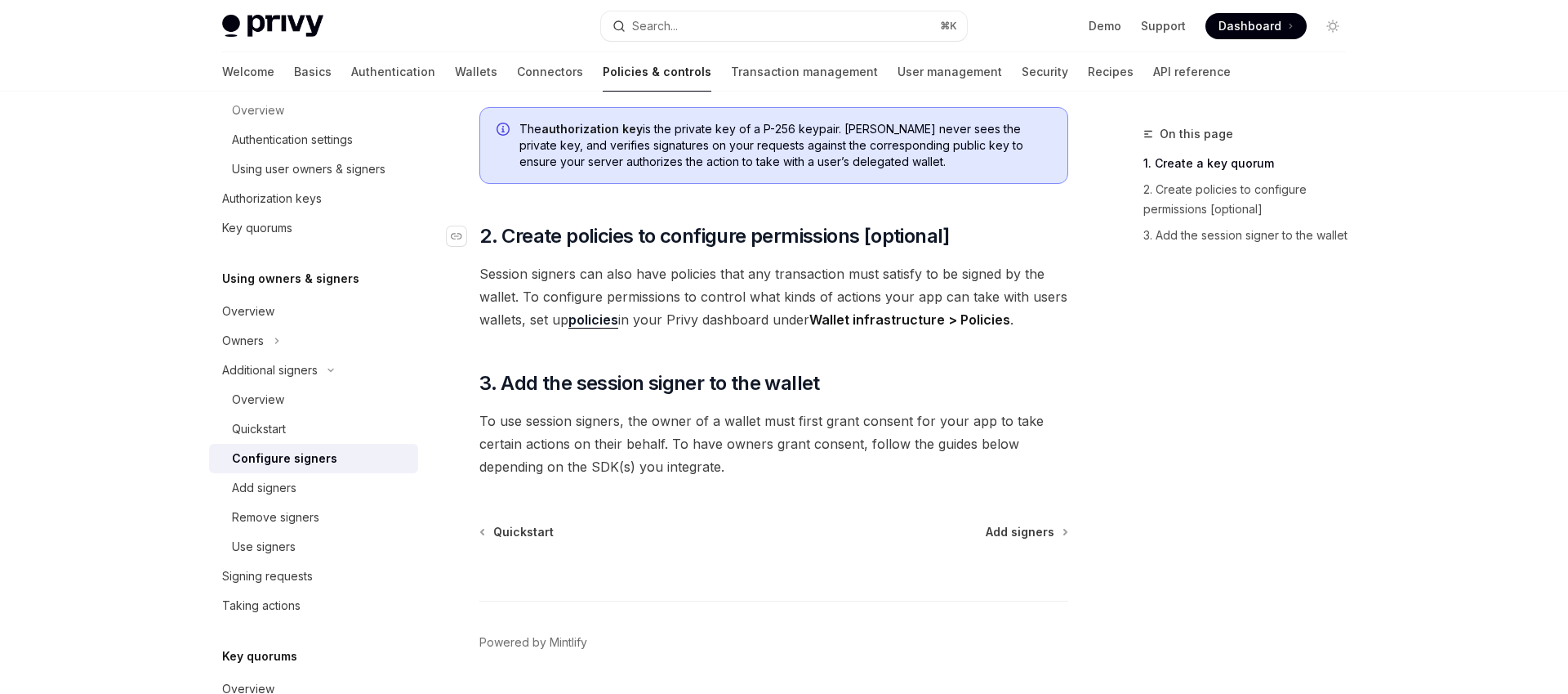
scroll to position [520, 0]
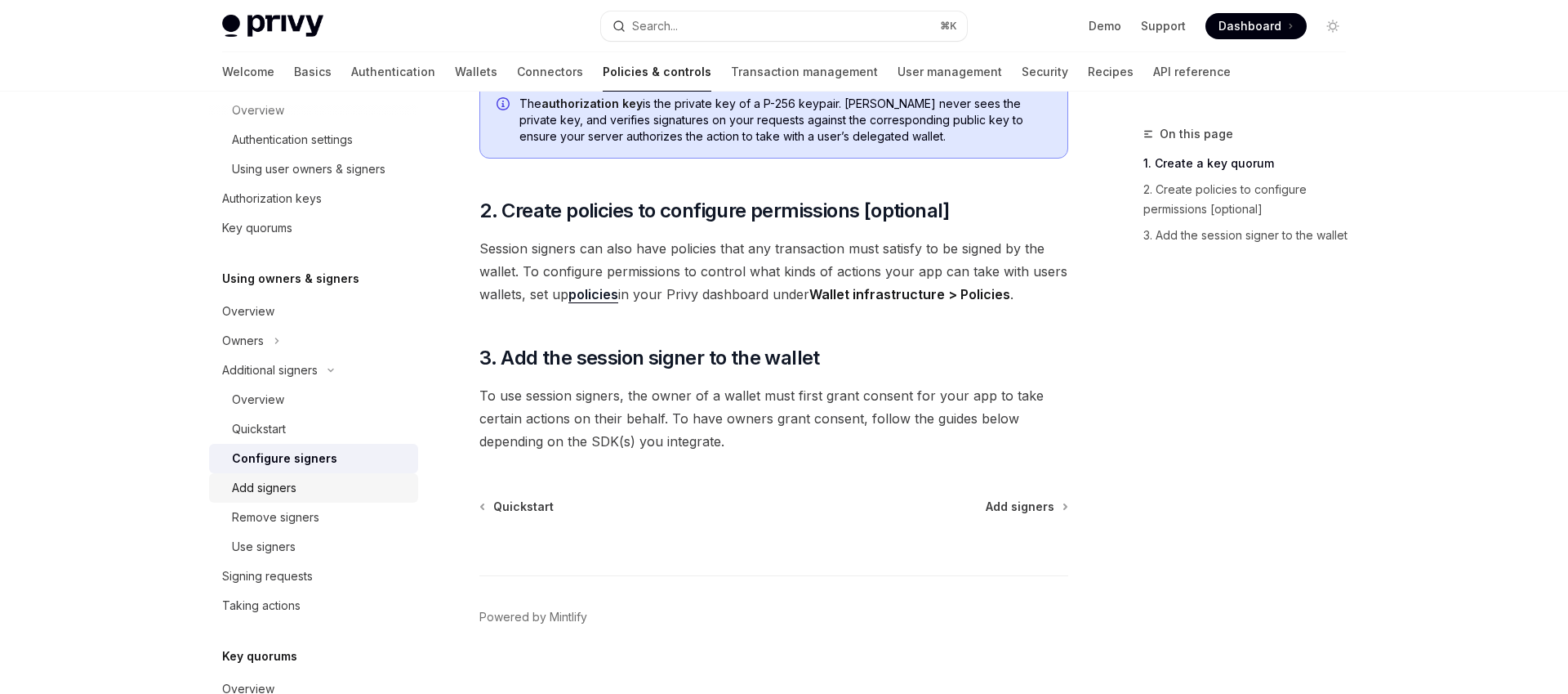
click at [298, 483] on div "Add signers" at bounding box center [320, 487] width 176 height 20
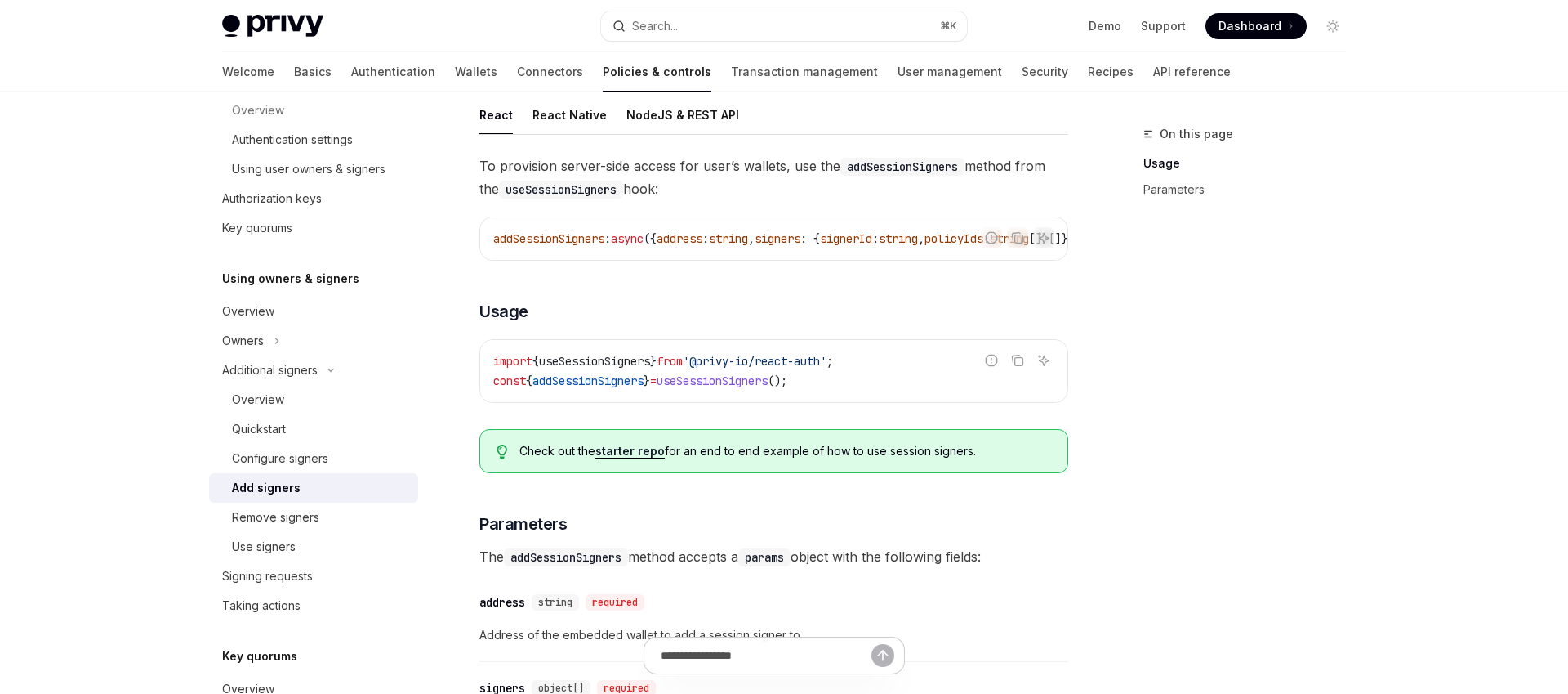
scroll to position [196, 0]
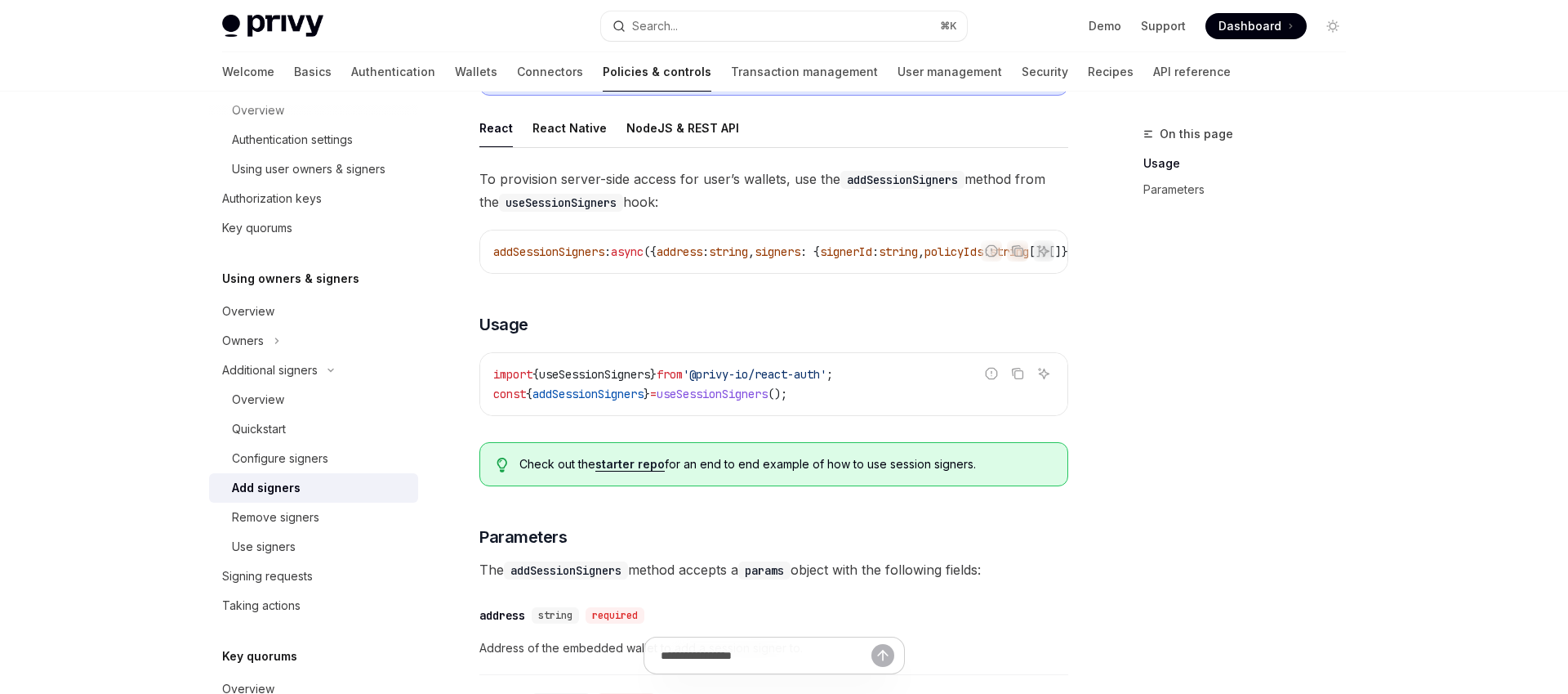
drag, startPoint x: 612, startPoint y: 184, endPoint x: 686, endPoint y: 188, distance: 74.1
click at [686, 188] on span "To provision server-side access for user’s wallets, use the addSessionSigners m…" at bounding box center [773, 190] width 589 height 46
click at [685, 129] on div "NodeJS & REST API" at bounding box center [682, 127] width 112 height 38
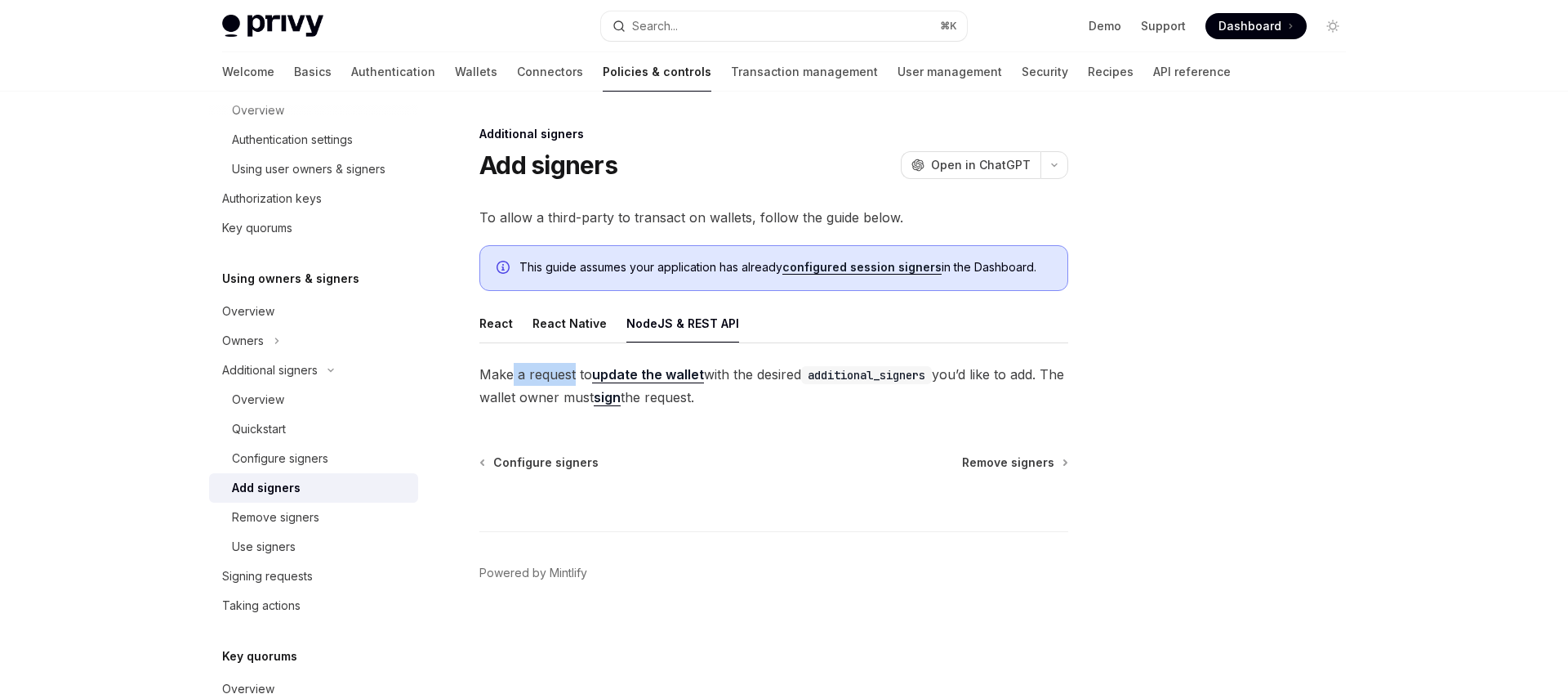
drag, startPoint x: 513, startPoint y: 382, endPoint x: 574, endPoint y: 377, distance: 61.2
click at [574, 377] on span "Make a request to update the wallet with the desired additional_signers you’d l…" at bounding box center [773, 385] width 589 height 46
drag, startPoint x: 574, startPoint y: 377, endPoint x: 594, endPoint y: 376, distance: 20.0
click at [575, 377] on span "Make a request to update the wallet with the desired additional_signers you’d l…" at bounding box center [773, 385] width 589 height 46
drag, startPoint x: 810, startPoint y: 374, endPoint x: 984, endPoint y: 374, distance: 174.0
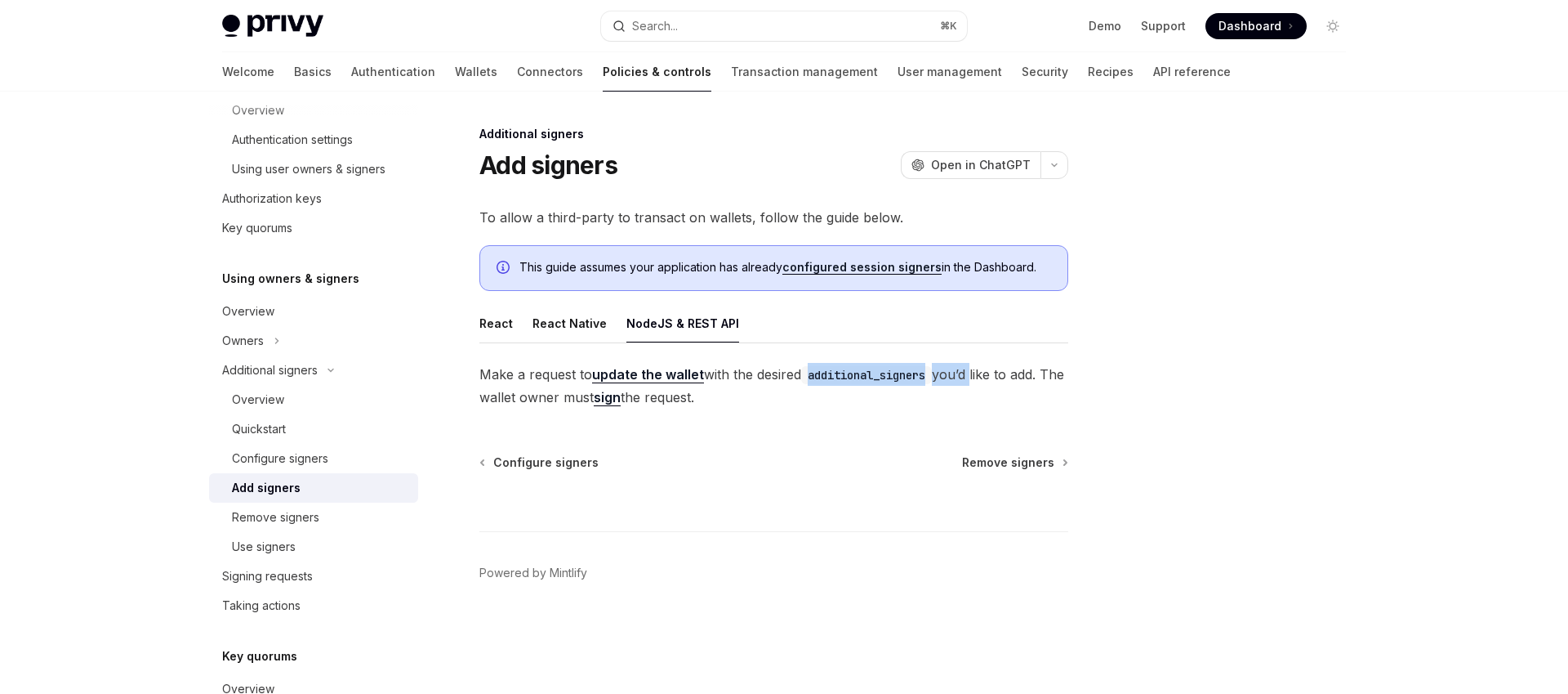
click at [984, 374] on span "Make a request to update the wallet with the desired additional_signers you’d l…" at bounding box center [773, 385] width 589 height 46
click at [986, 374] on span "Make a request to update the wallet with the desired additional_signers you’d l…" at bounding box center [773, 385] width 589 height 46
drag, startPoint x: 551, startPoint y: 401, endPoint x: 622, endPoint y: 401, distance: 71.0
click at [622, 401] on span "Make a request to update the wallet with the desired additional_signers you’d l…" at bounding box center [773, 385] width 589 height 46
click at [561, 401] on span "Make a request to update the wallet with the desired additional_signers you’d l…" at bounding box center [773, 385] width 589 height 46
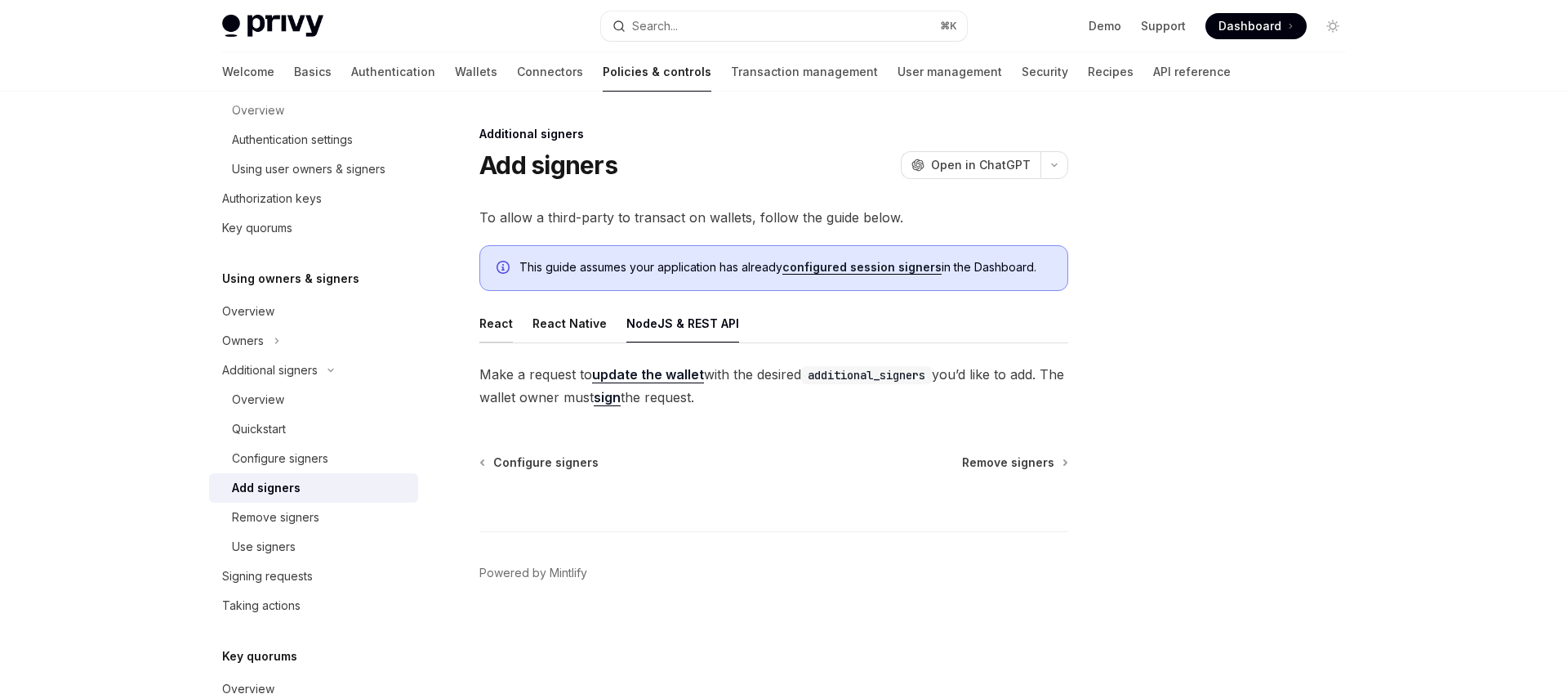
click at [487, 324] on div "React" at bounding box center [496, 323] width 34 height 38
type textarea "*"
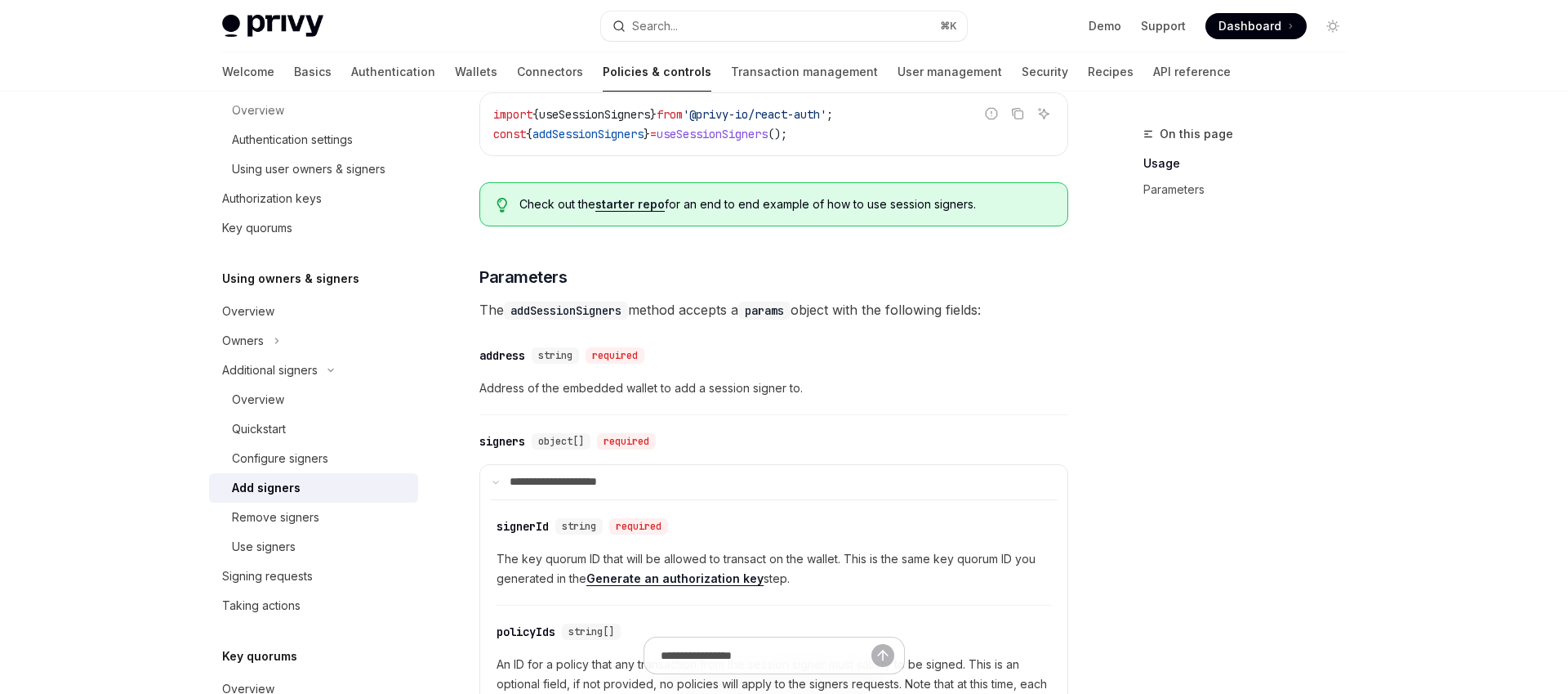
scroll to position [495, 0]
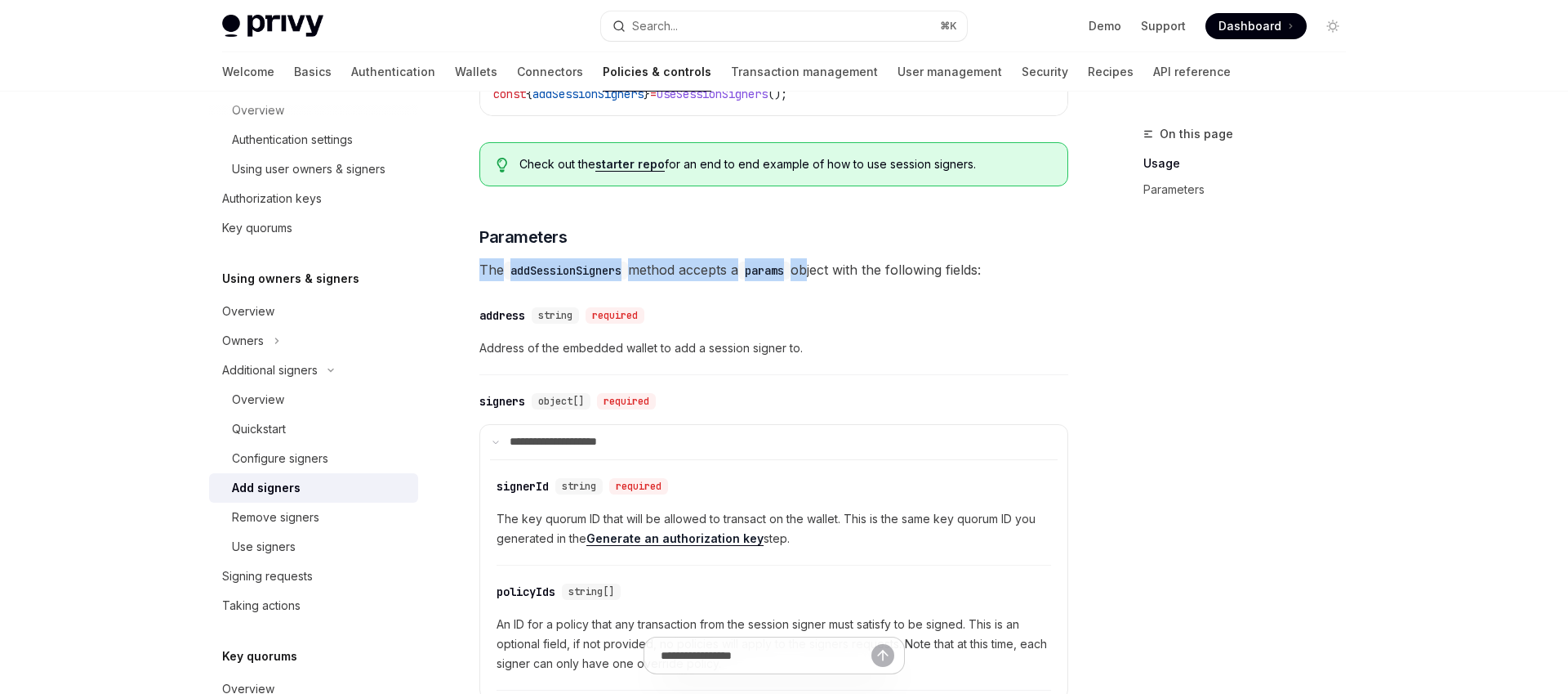
drag, startPoint x: 477, startPoint y: 277, endPoint x: 819, endPoint y: 276, distance: 342.0
click at [819, 276] on div "Additional signers Add signers OpenAI Open in ChatGPT OpenAI Open in ChatGPT To…" at bounding box center [620, 309] width 901 height 1360
click at [819, 276] on span "The addSessionSigners method accepts a params object with the following fields:" at bounding box center [773, 270] width 589 height 22
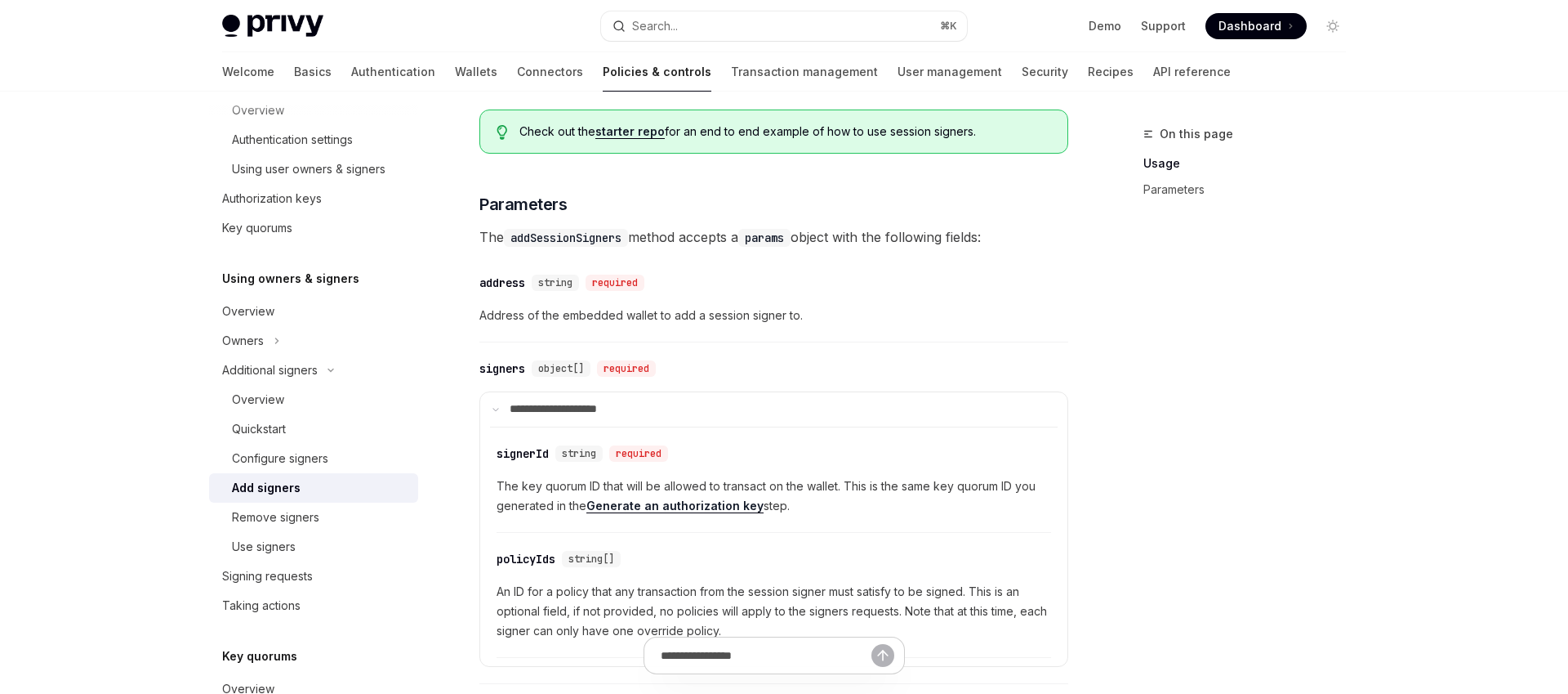
scroll to position [250, 0]
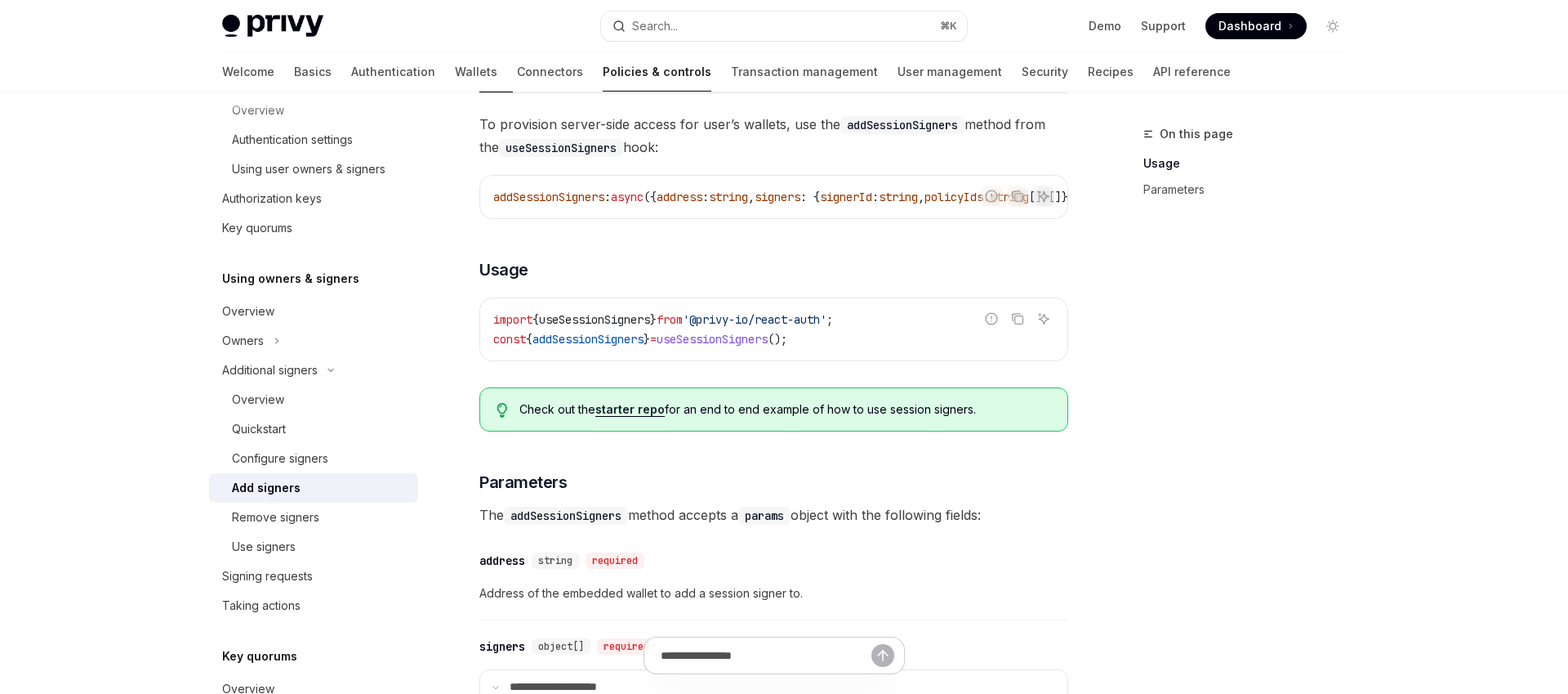
click at [716, 347] on span "useSessionSigners" at bounding box center [712, 339] width 111 height 15
copy div "const { addSessionSigners } = useSessionSigners ();"
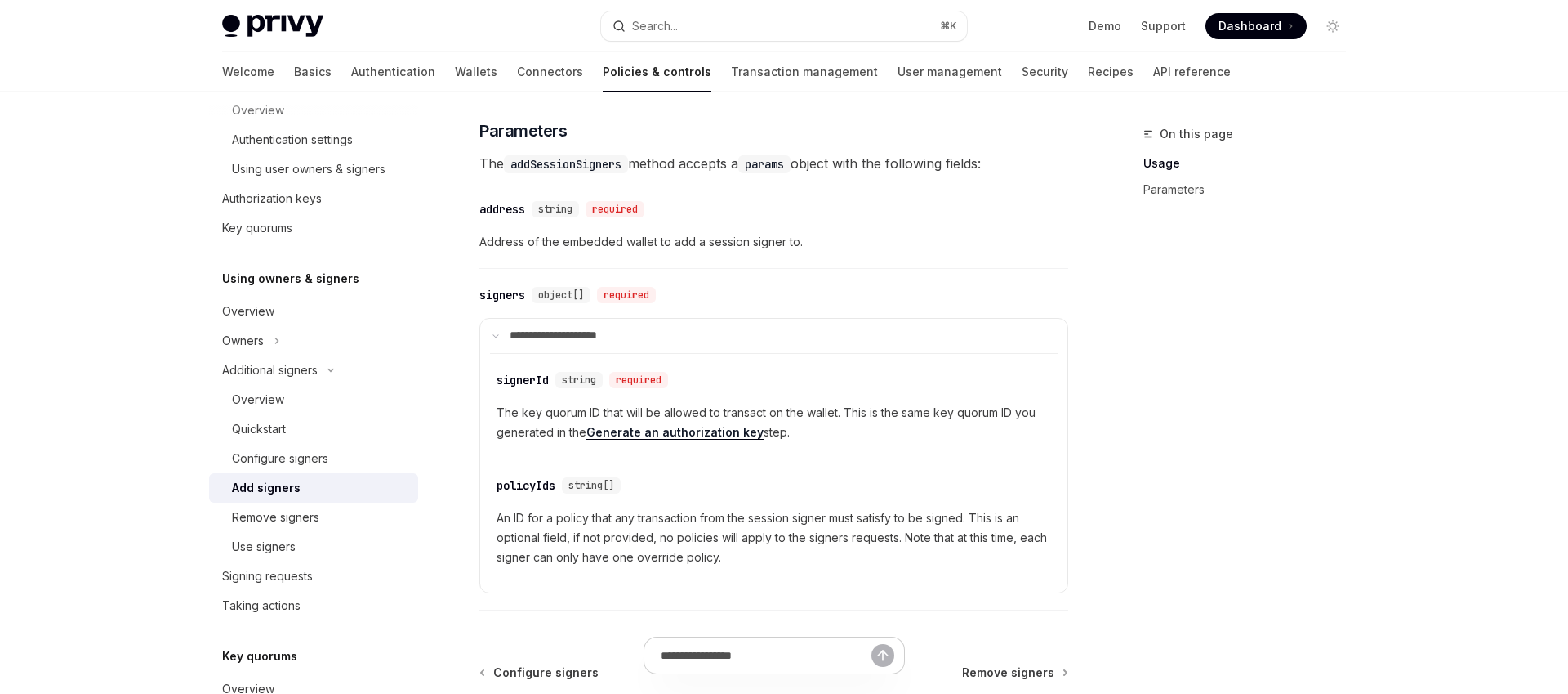
scroll to position [602, 0]
click at [608, 251] on span "Address of the embedded wallet to add a session signer to." at bounding box center [773, 241] width 589 height 20
drag, startPoint x: 654, startPoint y: 250, endPoint x: 860, endPoint y: 253, distance: 206.0
click at [860, 251] on span "Address of the embedded wallet to add a session signer to." at bounding box center [773, 241] width 589 height 20
click at [861, 251] on span "Address of the embedded wallet to add a session signer to." at bounding box center [773, 241] width 589 height 20
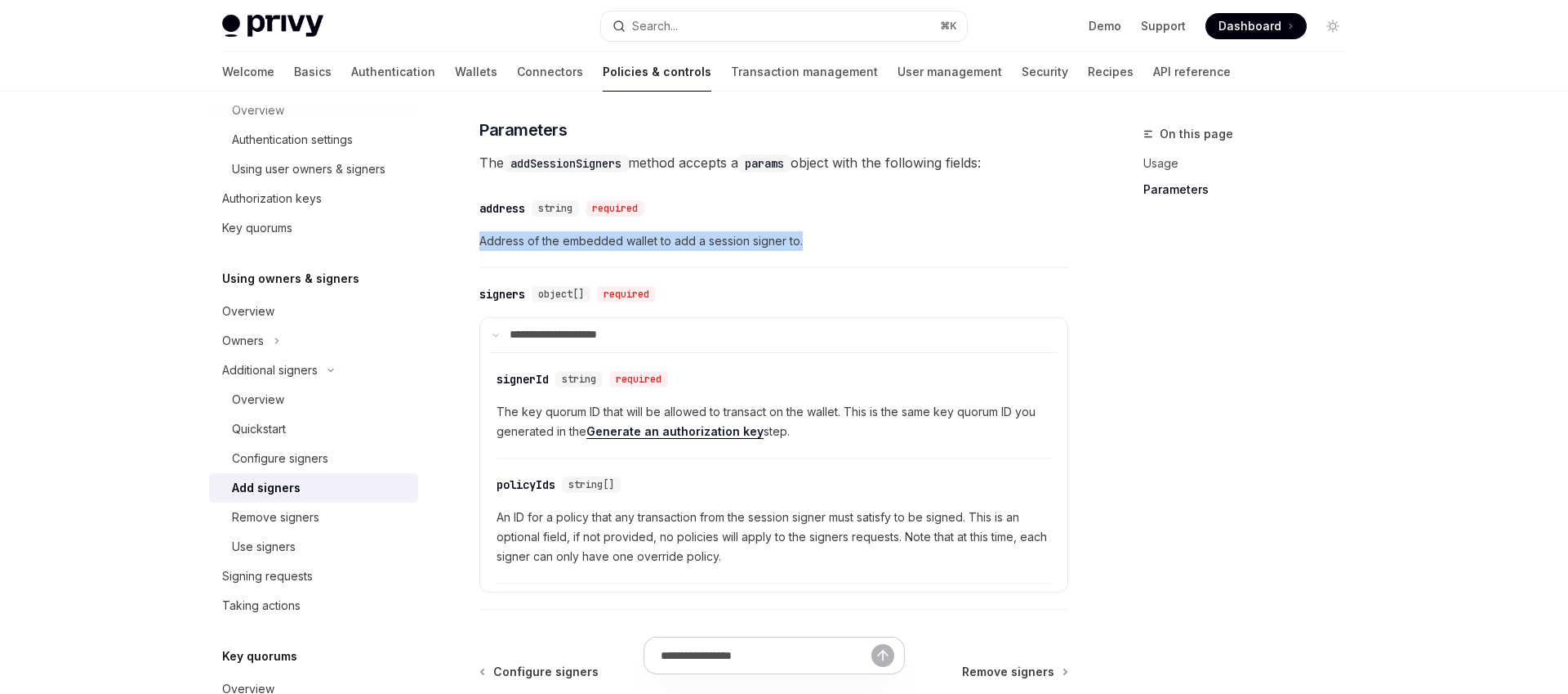
drag, startPoint x: 873, startPoint y: 253, endPoint x: 480, endPoint y: 253, distance: 393.0
click at [480, 251] on span "Address of the embedded wallet to add a session signer to." at bounding box center [773, 241] width 589 height 20
click at [503, 251] on span "Address of the embedded wallet to add a session signer to." at bounding box center [773, 241] width 589 height 20
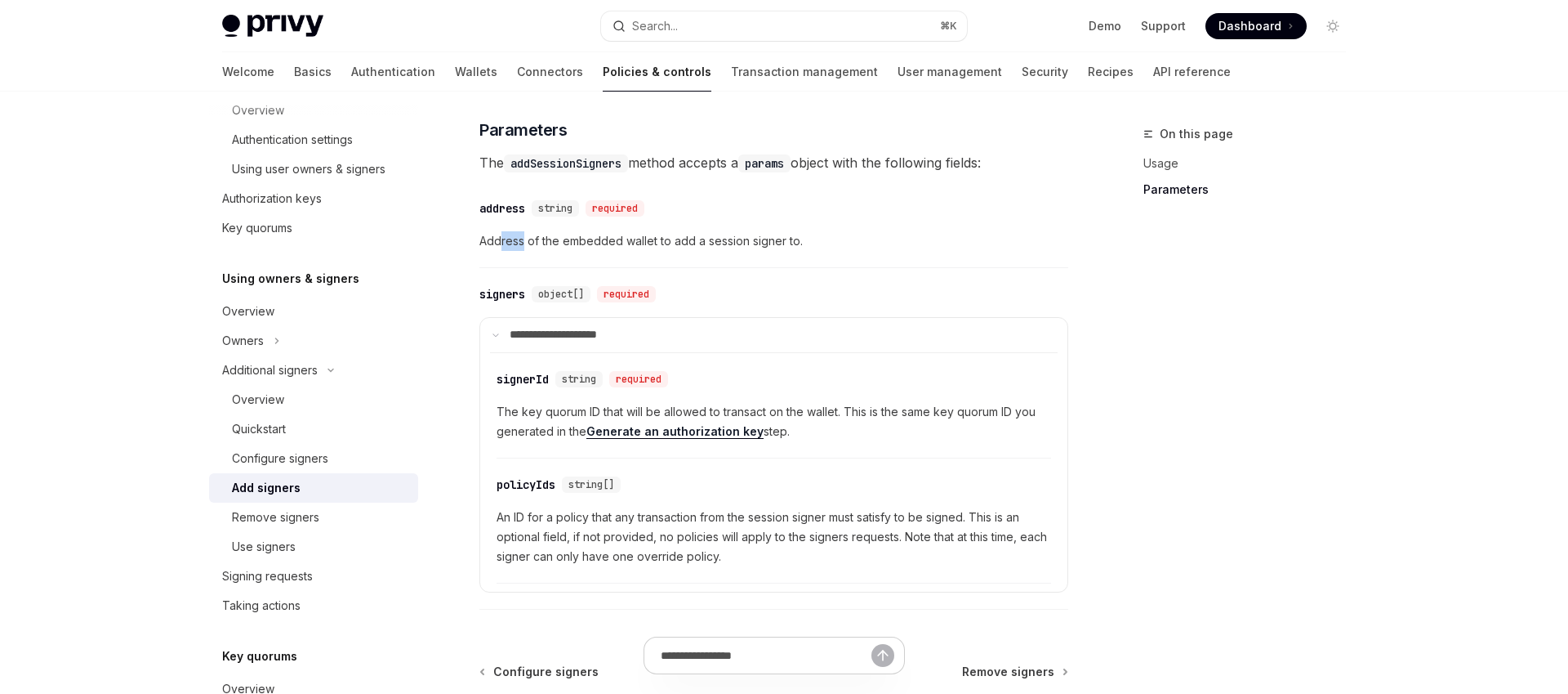
click at [503, 251] on span "Address of the embedded wallet to add a session signer to." at bounding box center [773, 241] width 589 height 20
click at [540, 250] on span "Address of the embedded wallet to add a session signer to." at bounding box center [773, 241] width 589 height 20
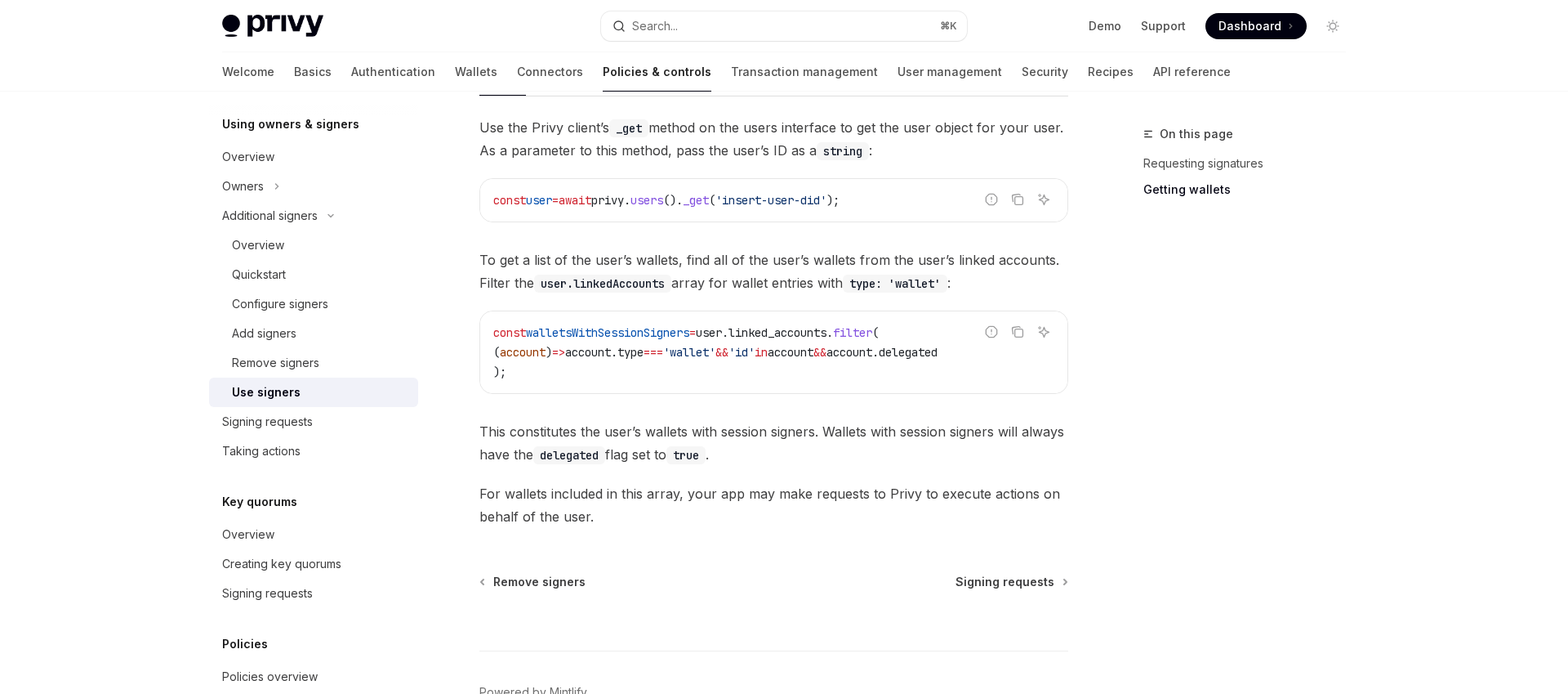
scroll to position [674, 0]
drag, startPoint x: 592, startPoint y: 464, endPoint x: 681, endPoint y: 459, distance: 89.1
click at [679, 459] on span "This constitutes the user’s wallets with session signers. Wallets with session …" at bounding box center [773, 443] width 589 height 46
click at [681, 459] on code "true" at bounding box center [686, 455] width 39 height 18
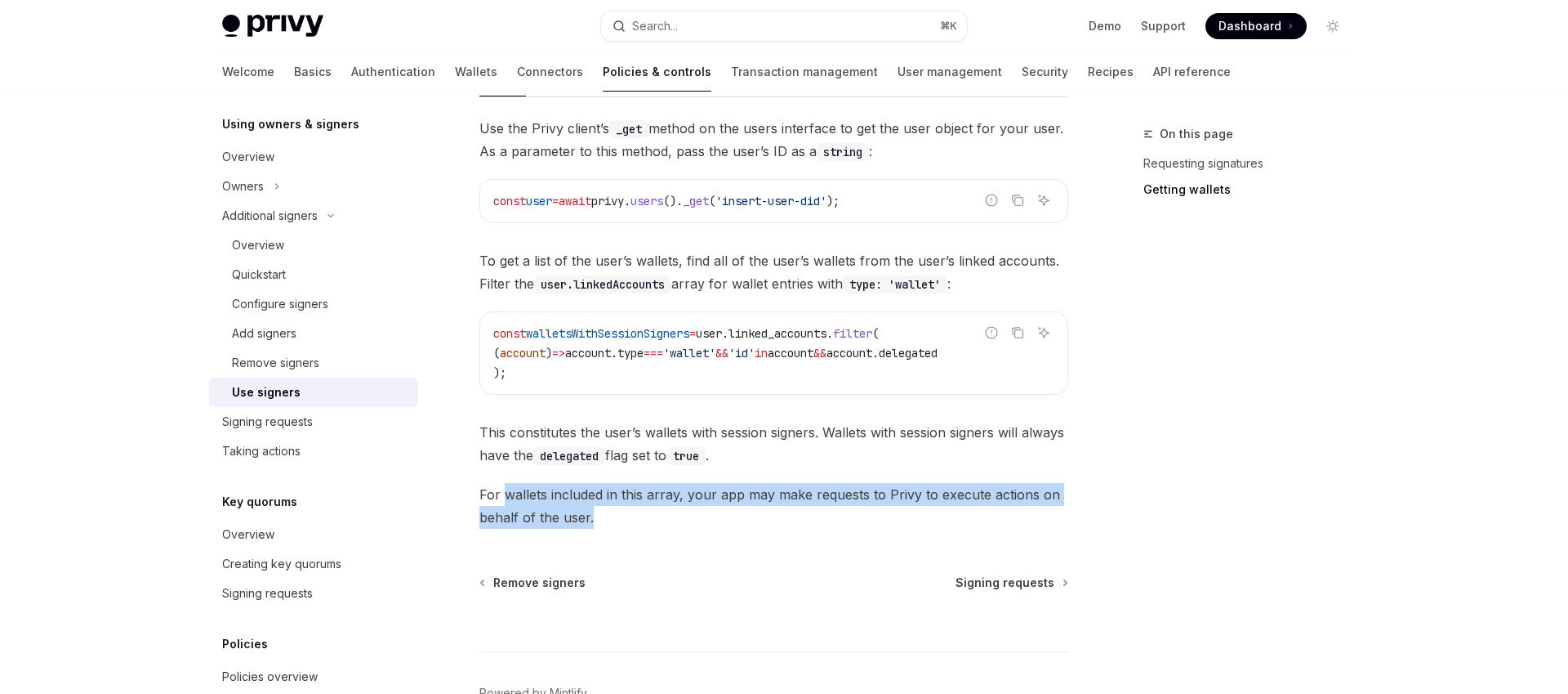
drag, startPoint x: 503, startPoint y: 505, endPoint x: 627, endPoint y: 521, distance: 125.0
click at [627, 521] on span "For wallets included in this array, your app may make requests to Privy to exec…" at bounding box center [773, 506] width 589 height 46
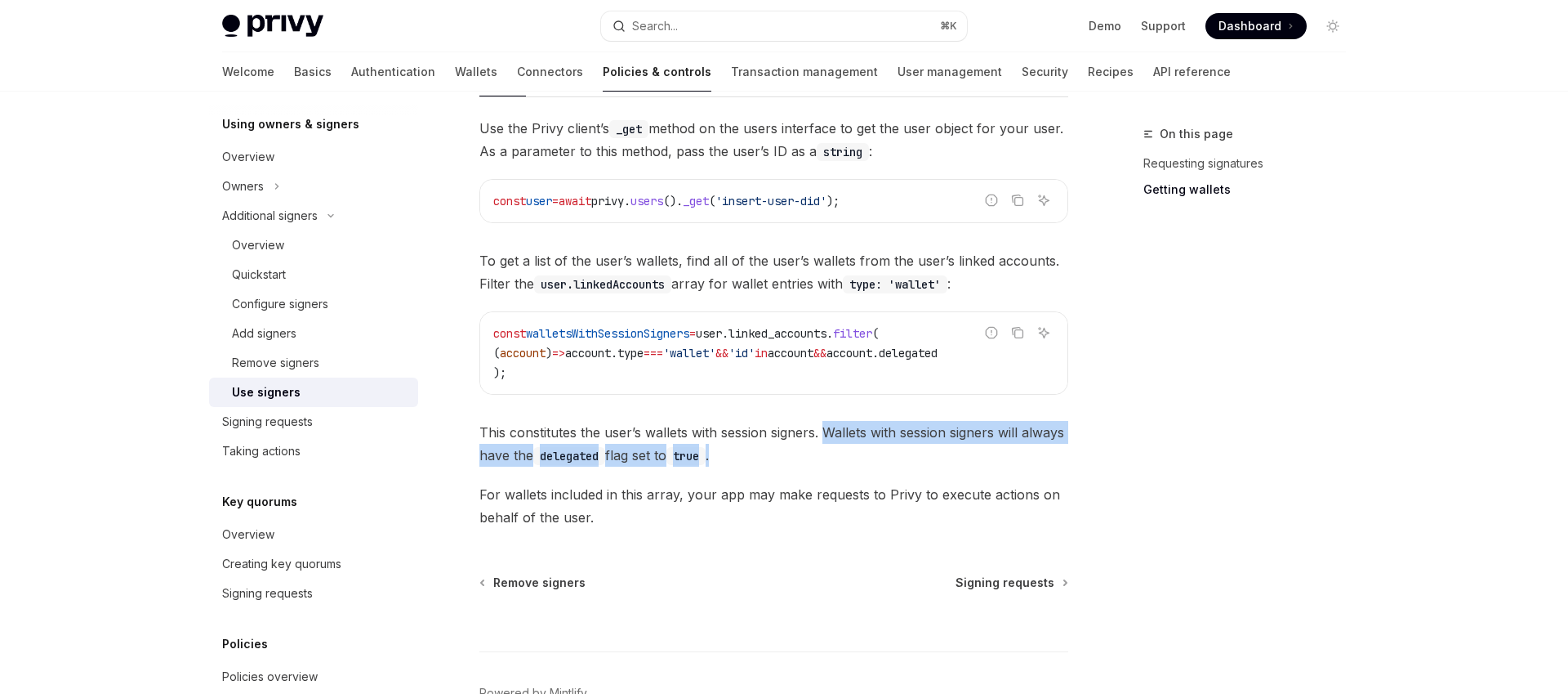
drag, startPoint x: 827, startPoint y: 436, endPoint x: 811, endPoint y: 458, distance: 27.2
click at [811, 458] on span "This constitutes the user’s wallets with session signers. Wallets with session …" at bounding box center [773, 443] width 589 height 46
copy span "Wallets with session signers will always have the delegated flag set to true ."
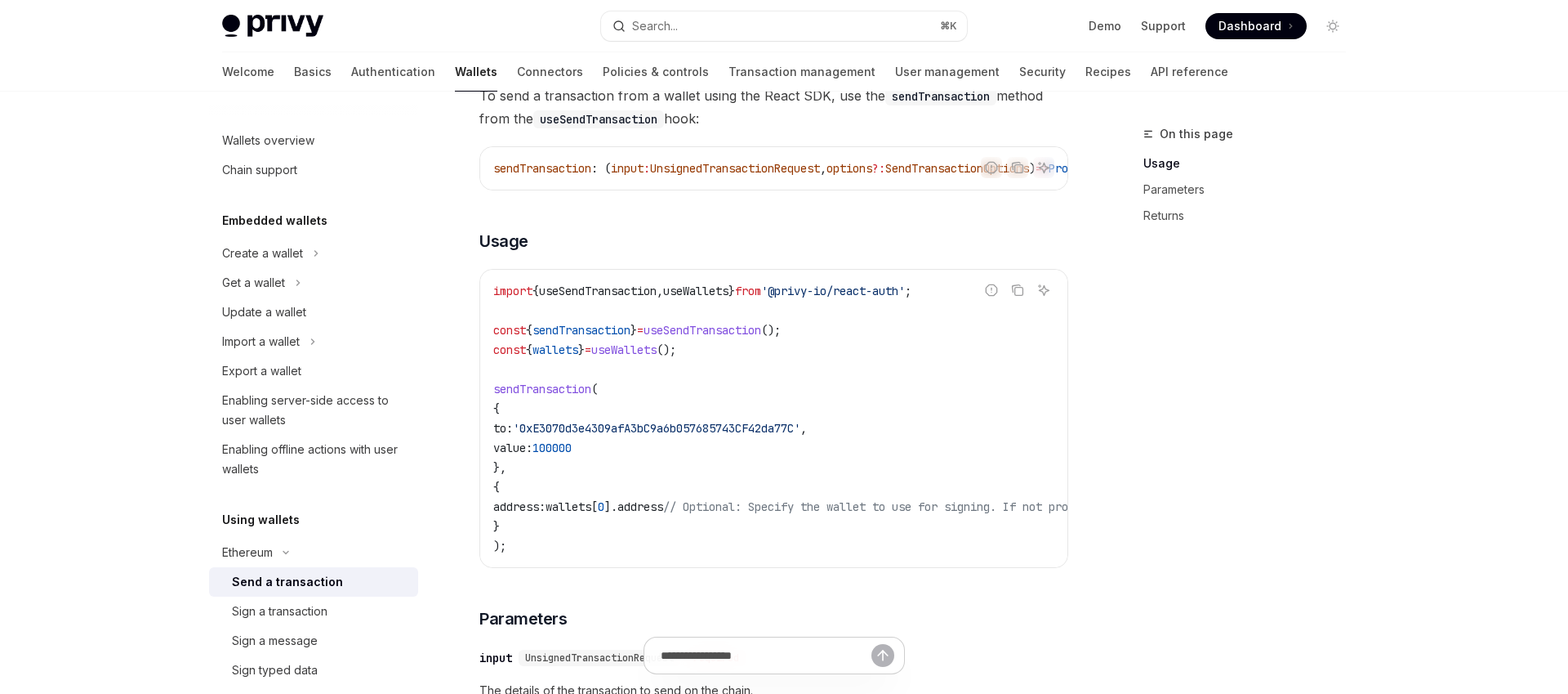
scroll to position [182, 0]
click at [593, 433] on span "'0xE3070d3e4309afA3bC9a6b057685743CF42da77C'" at bounding box center [656, 427] width 287 height 15
click at [613, 432] on span "'0xE3070d3e4309afA3bC9a6b057685743CF42da77C'" at bounding box center [656, 427] width 287 height 15
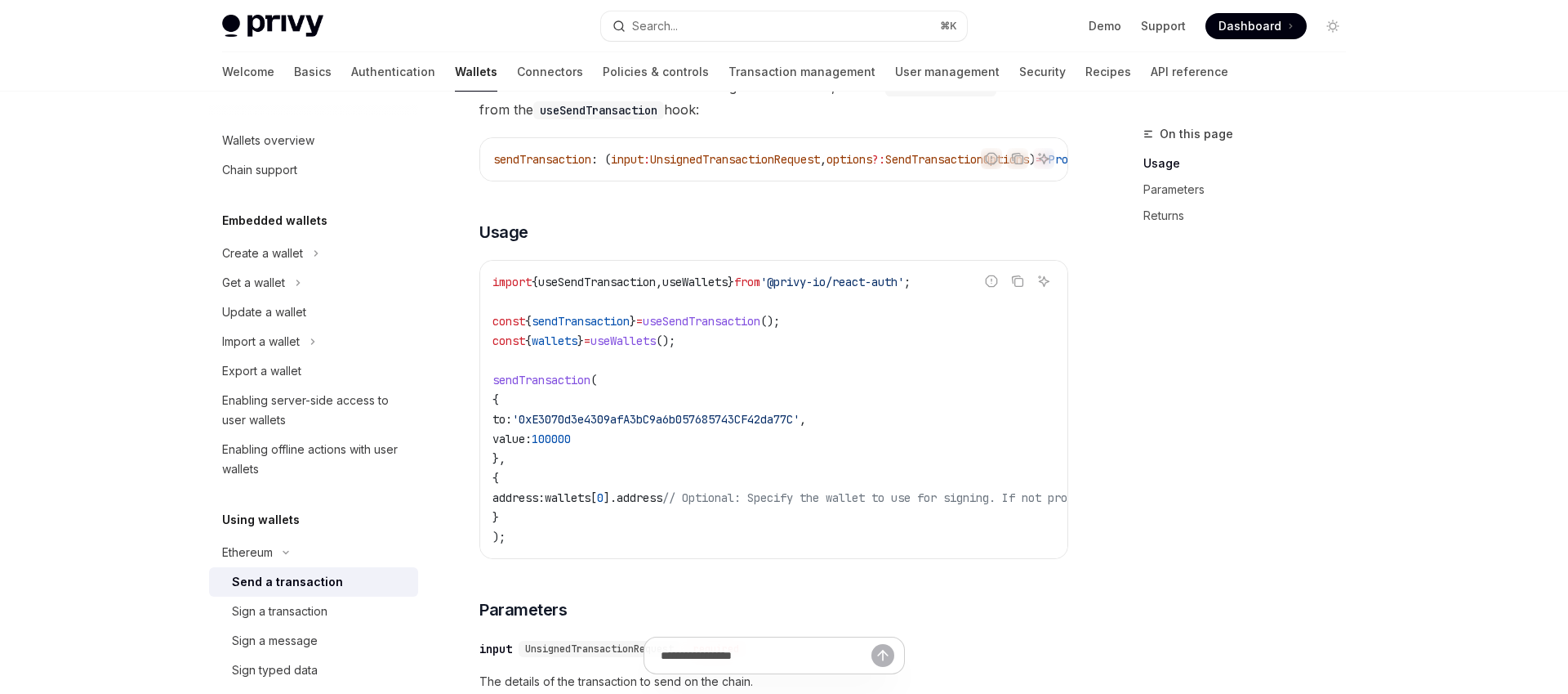
scroll to position [0, 0]
